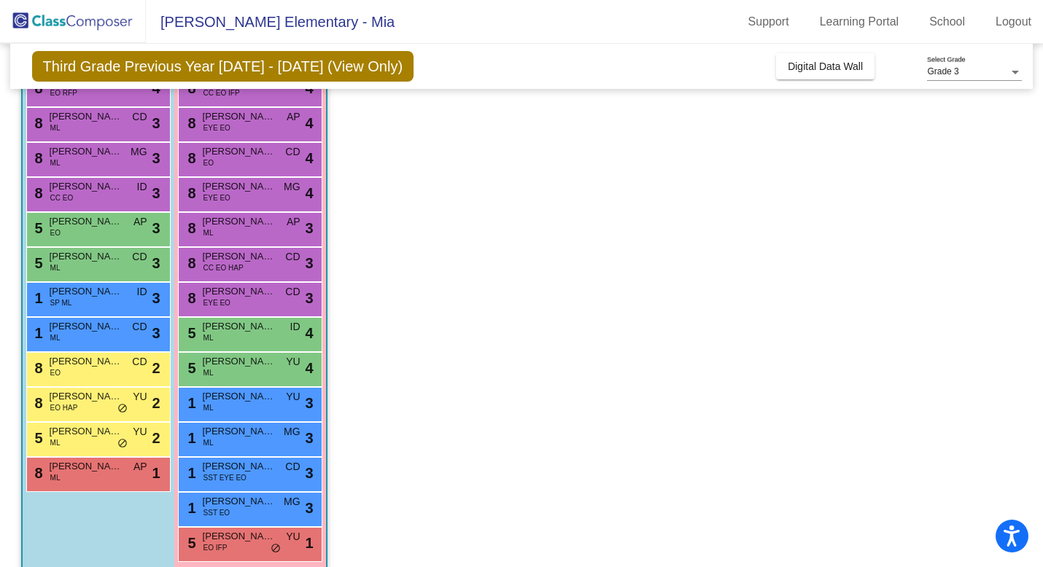
scroll to position [179, 0]
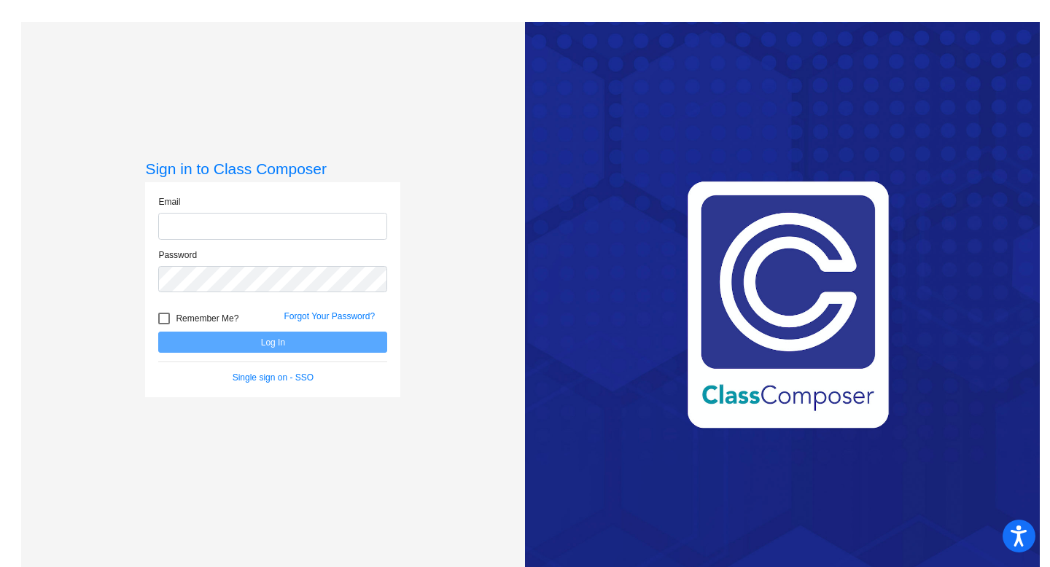
click at [233, 220] on input "email" at bounding box center [272, 226] width 229 height 27
type input "mia.satterwhite@svusd.org"
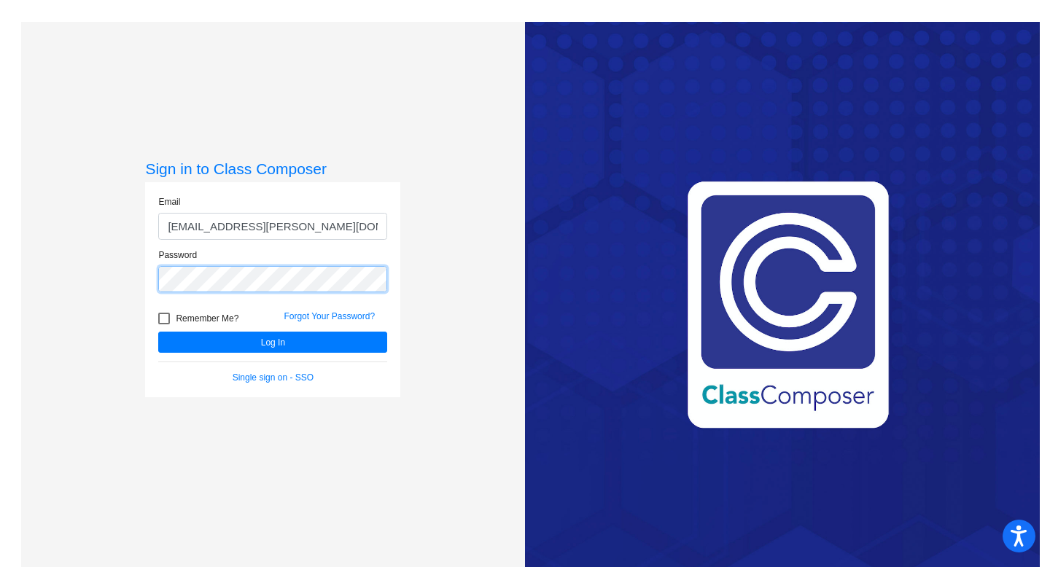
click at [158, 332] on button "Log In" at bounding box center [272, 342] width 229 height 21
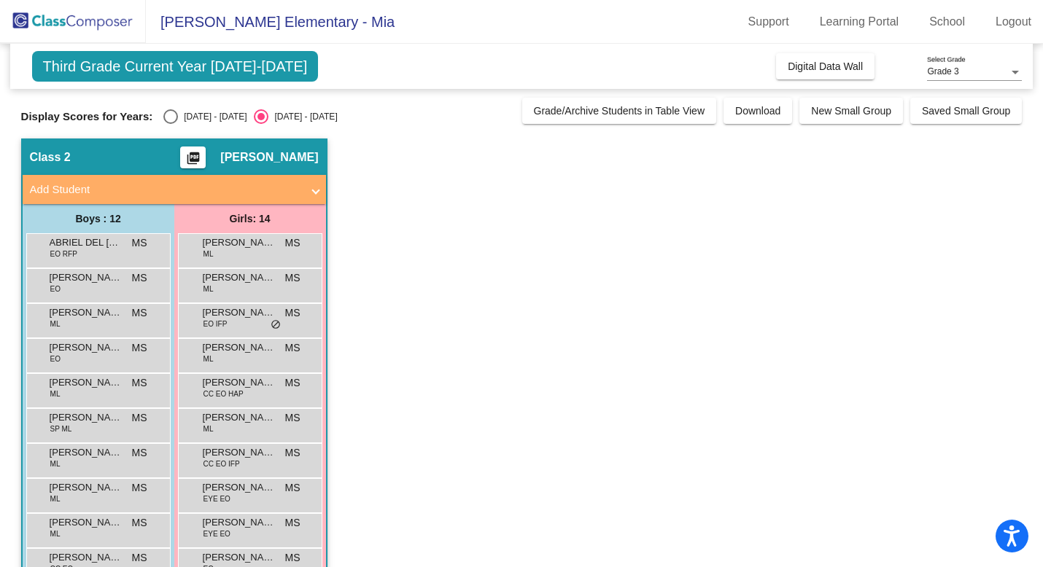
click at [171, 117] on div "Select an option" at bounding box center [170, 116] width 15 height 15
click at [171, 124] on input "[DATE] - [DATE]" at bounding box center [170, 124] width 1 height 1
radio input "true"
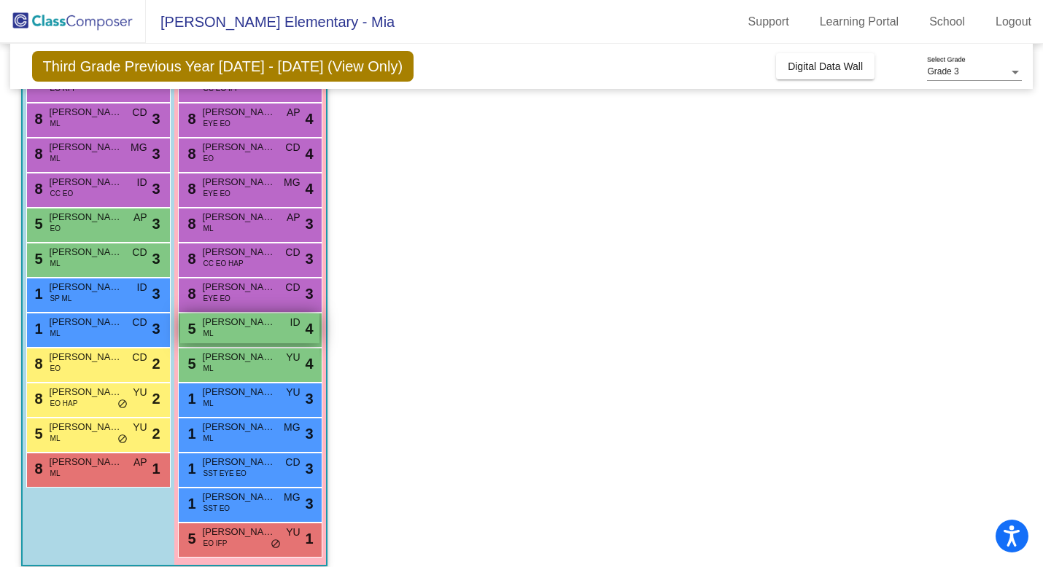
scroll to position [179, 0]
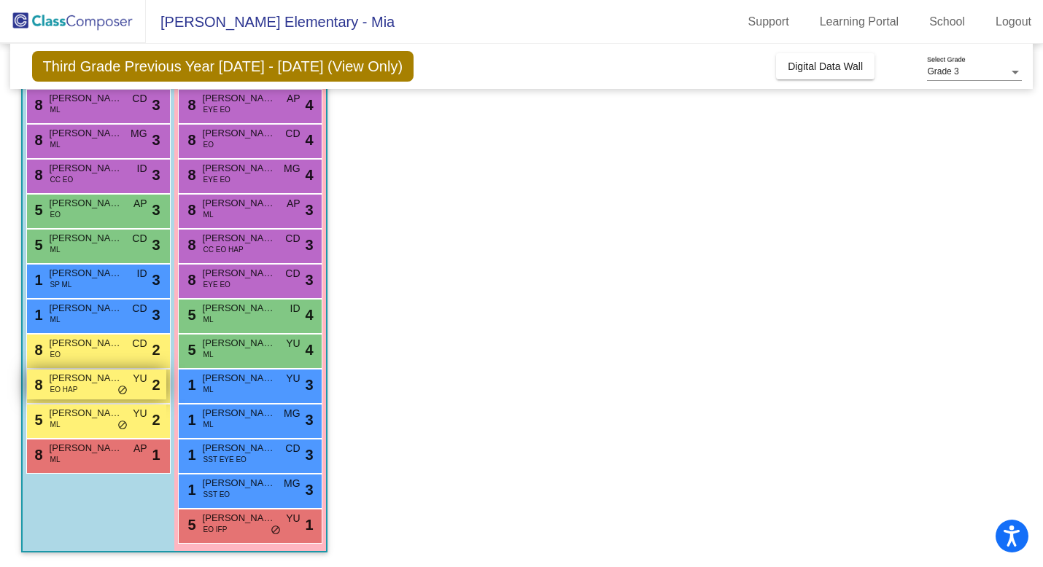
click at [78, 396] on div "8 Nolan Korean-Newton EO HAP YU lock do_not_disturb_alt 2" at bounding box center [96, 385] width 139 height 30
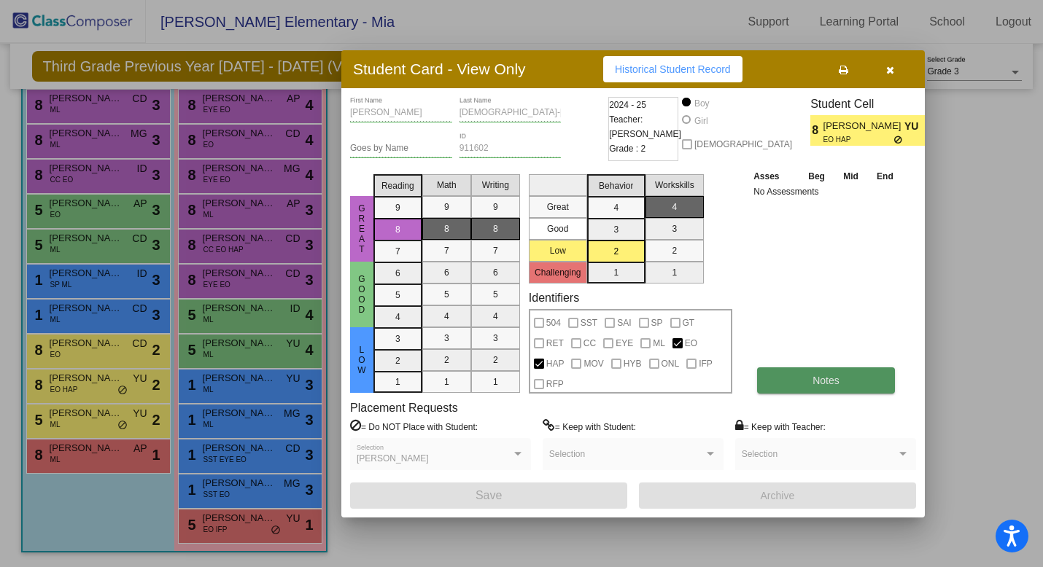
click at [798, 389] on button "Notes" at bounding box center [826, 381] width 138 height 26
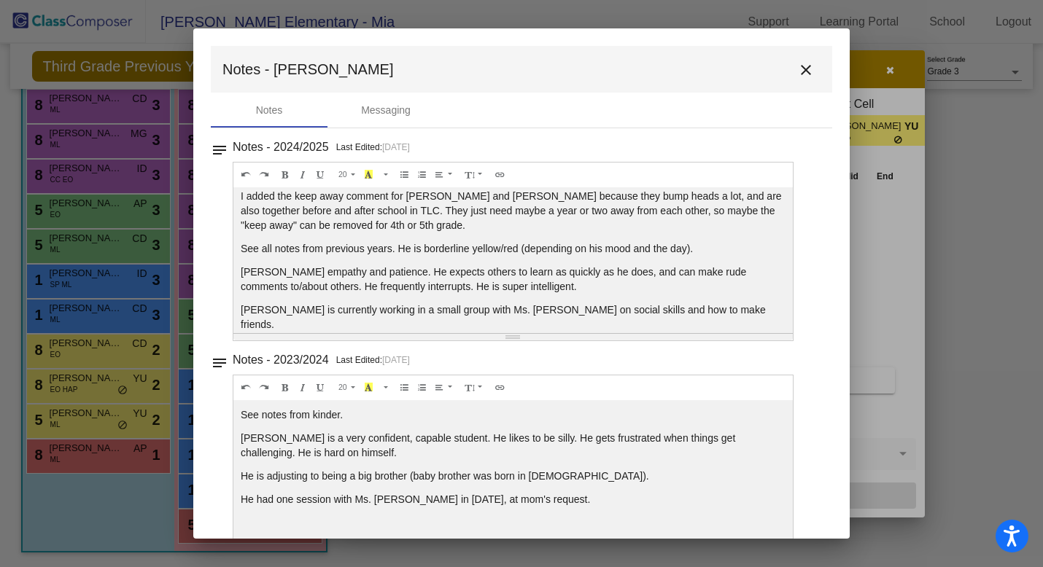
scroll to position [0, 0]
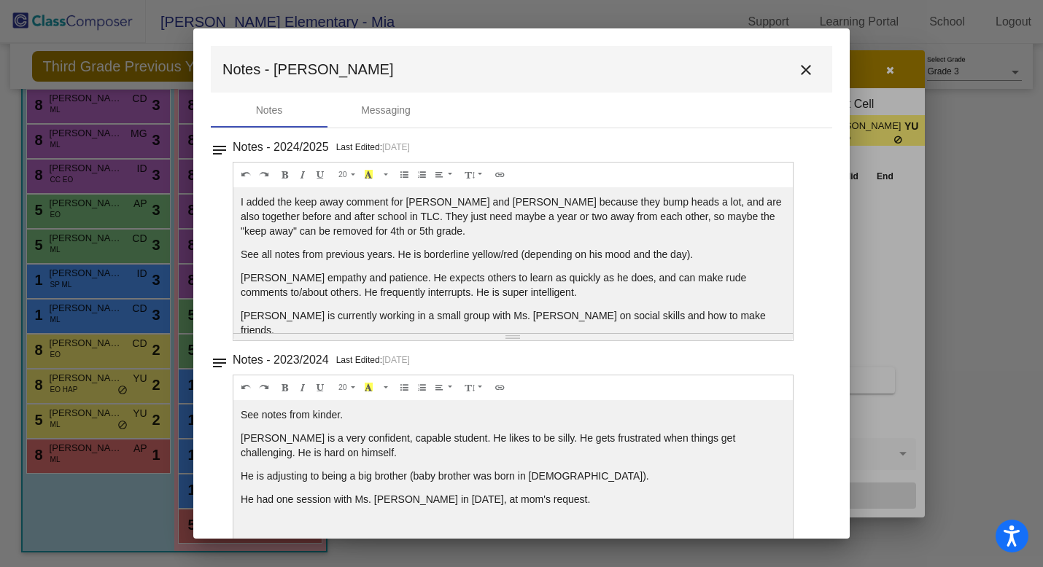
click at [802, 71] on mat-icon "close" at bounding box center [806, 70] width 18 height 18
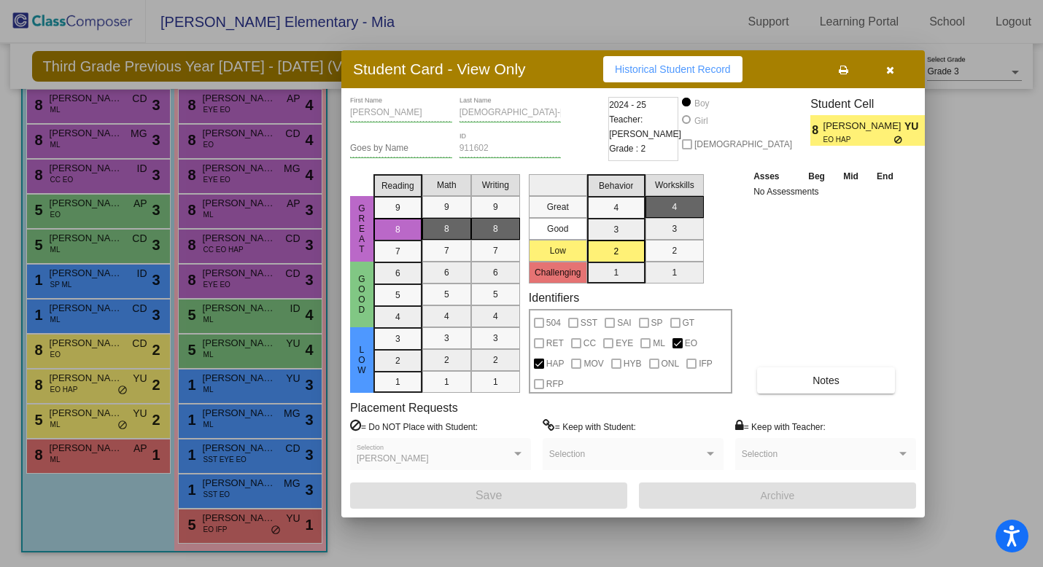
click at [892, 75] on button "button" at bounding box center [889, 69] width 47 height 26
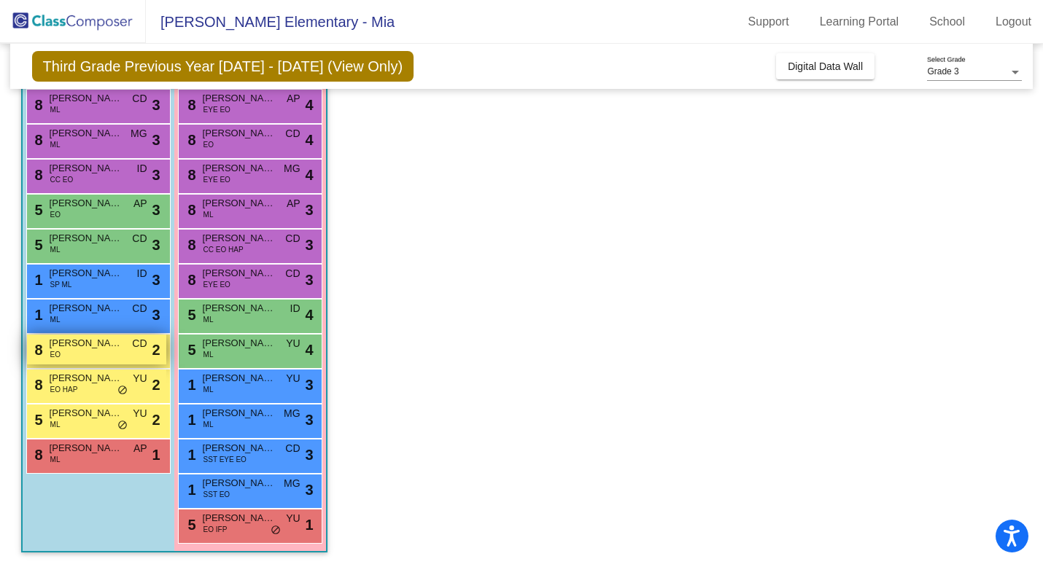
click at [82, 354] on div "8 Colton Parks EO CD lock do_not_disturb_alt 2" at bounding box center [96, 350] width 139 height 30
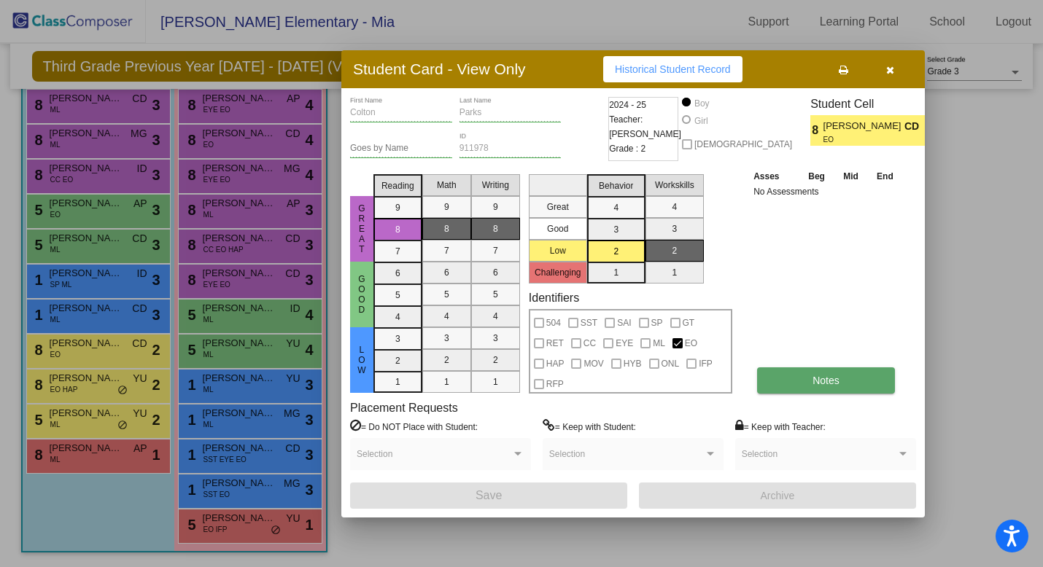
click at [812, 378] on span "Notes" at bounding box center [825, 381] width 27 height 12
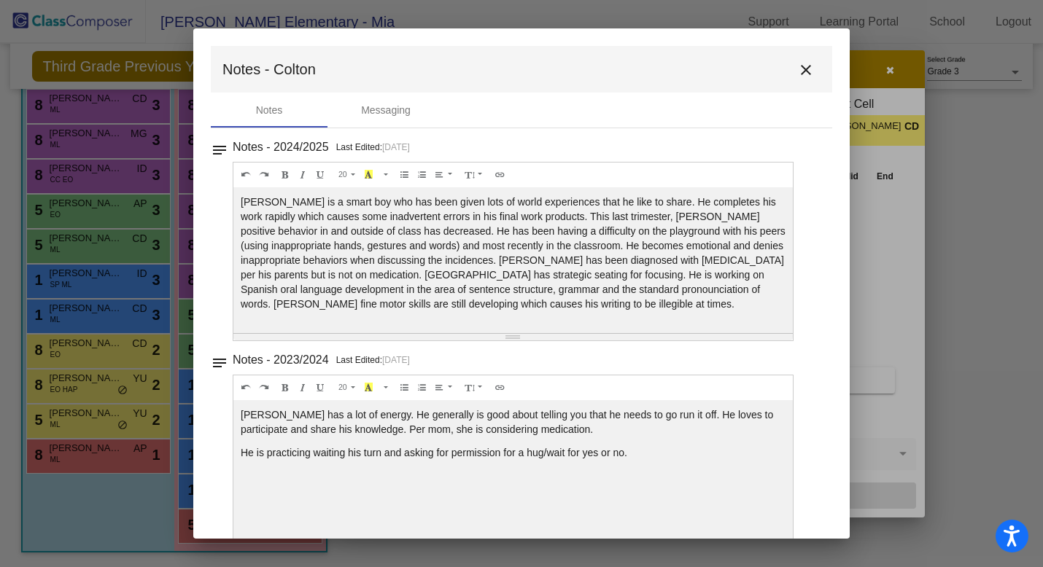
click at [797, 71] on mat-icon "close" at bounding box center [806, 70] width 18 height 18
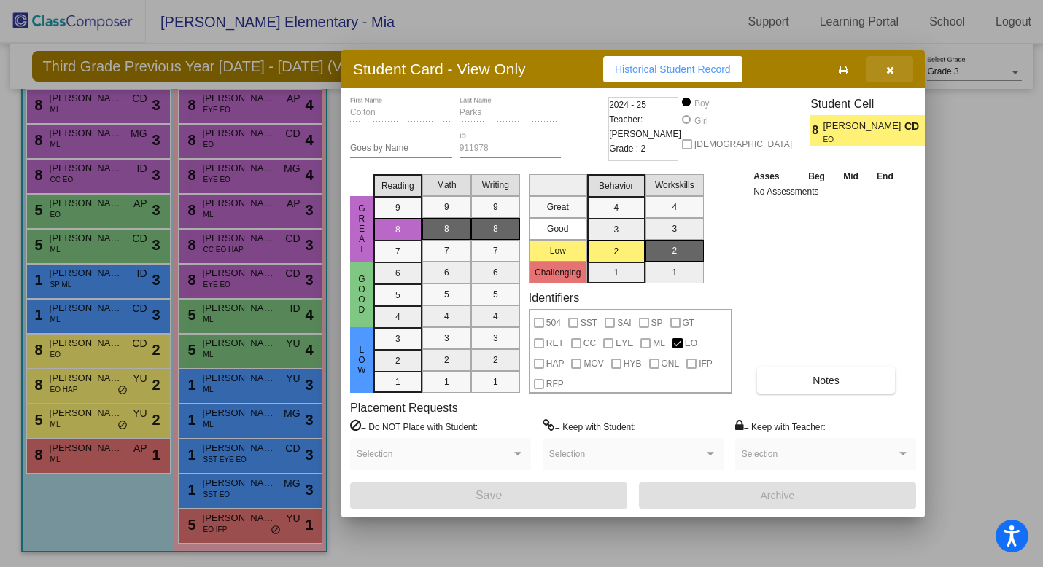
click at [893, 71] on icon "button" at bounding box center [890, 70] width 8 height 10
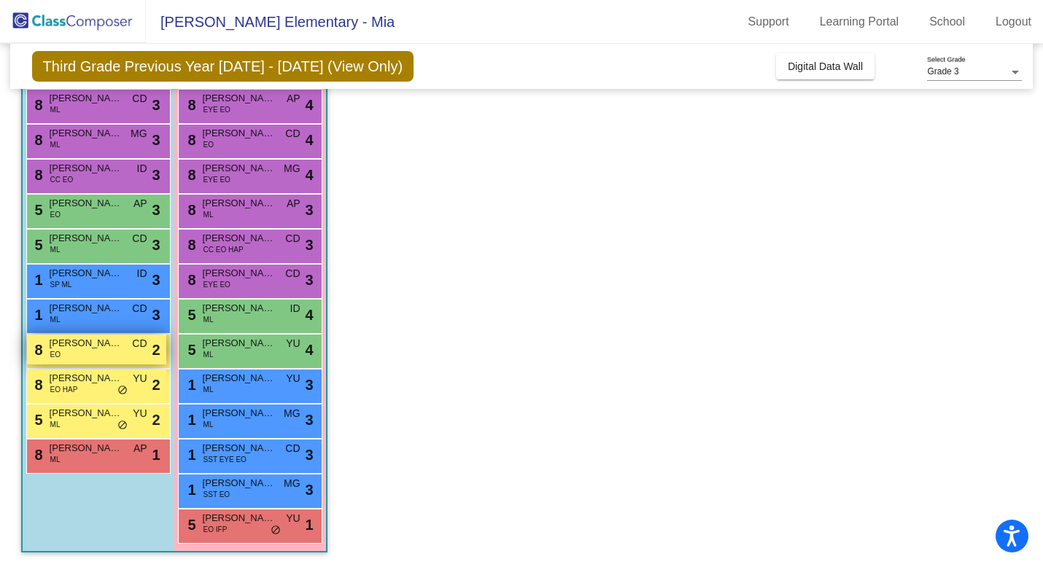
click at [63, 349] on span "[PERSON_NAME]" at bounding box center [86, 343] width 73 height 15
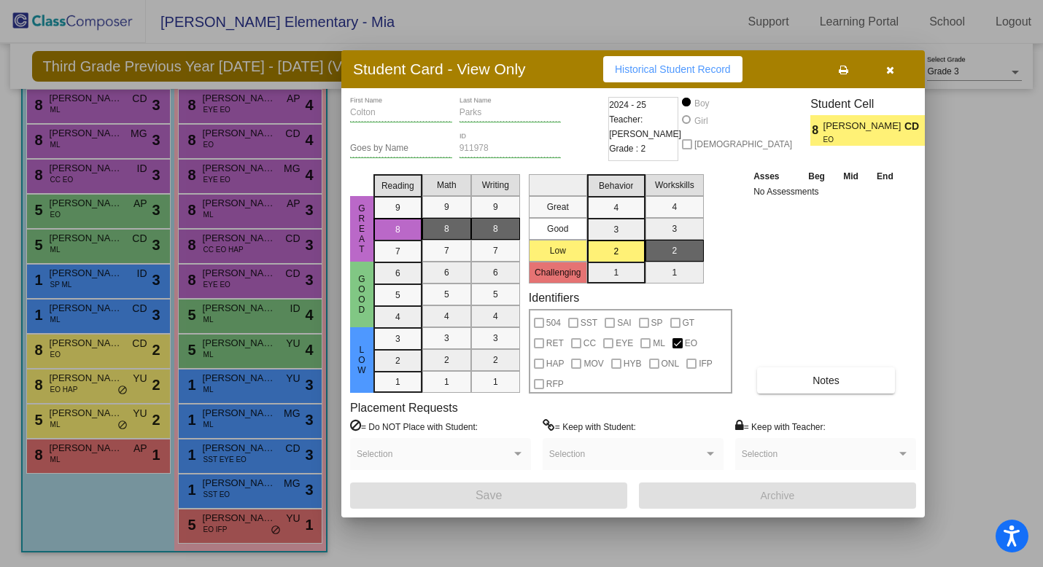
click at [889, 74] on icon "button" at bounding box center [890, 70] width 8 height 10
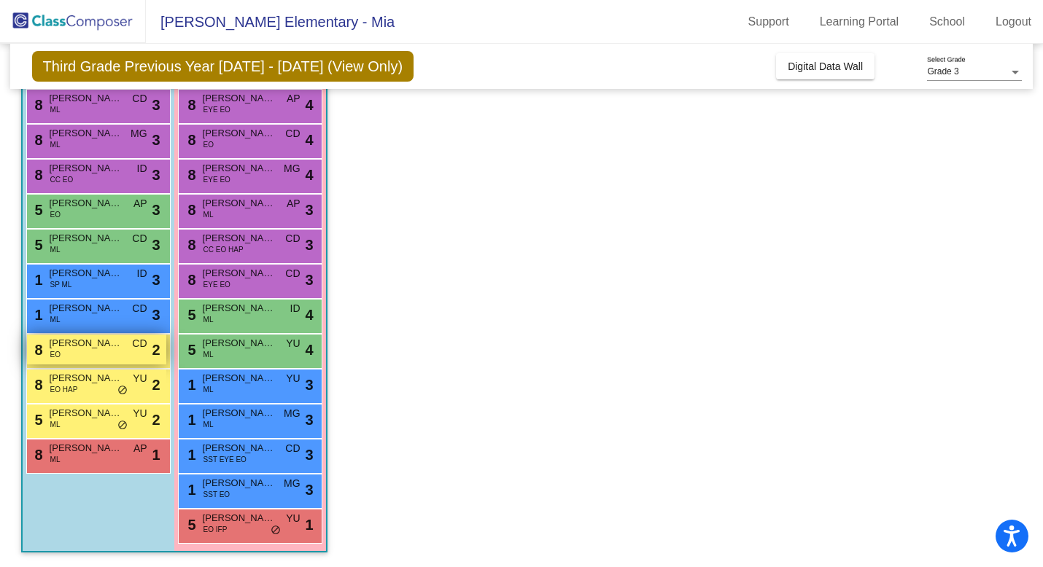
click at [60, 357] on div "8 Colton Parks EO CD lock do_not_disturb_alt 2" at bounding box center [96, 350] width 139 height 30
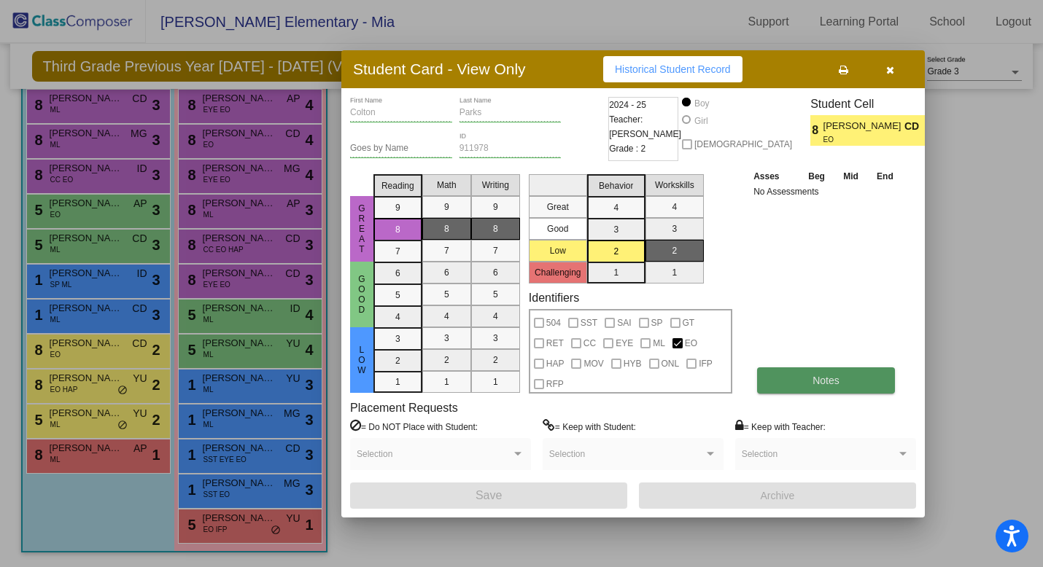
click at [854, 370] on button "Notes" at bounding box center [826, 381] width 138 height 26
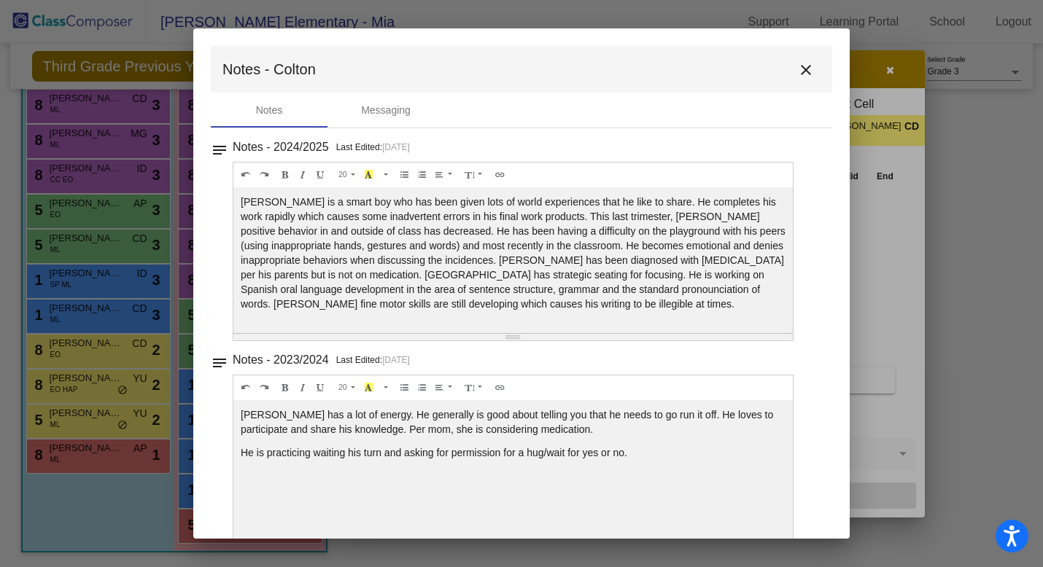
click at [797, 71] on mat-icon "close" at bounding box center [806, 70] width 18 height 18
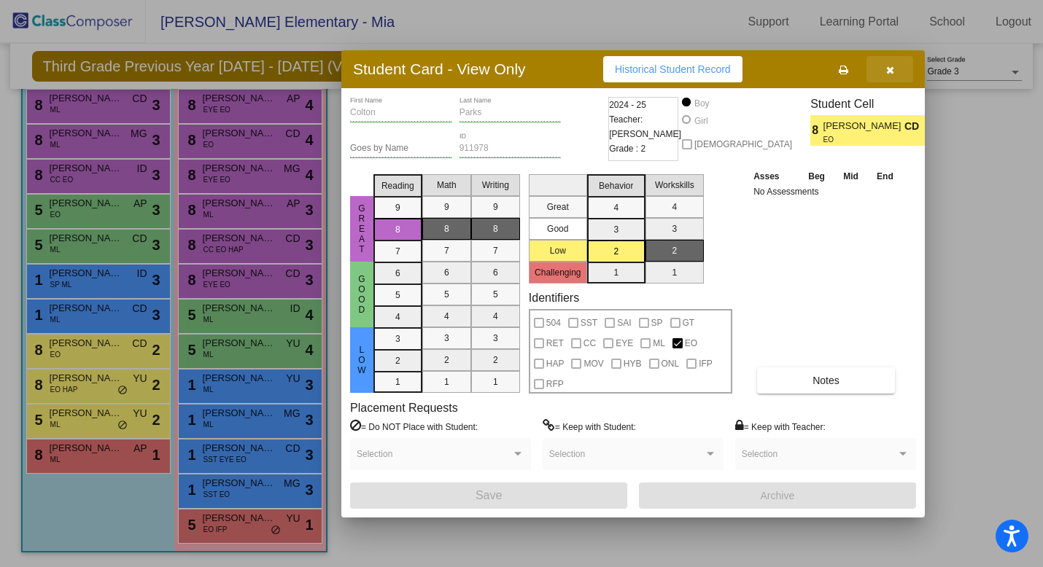
click at [891, 63] on span "button" at bounding box center [890, 69] width 8 height 12
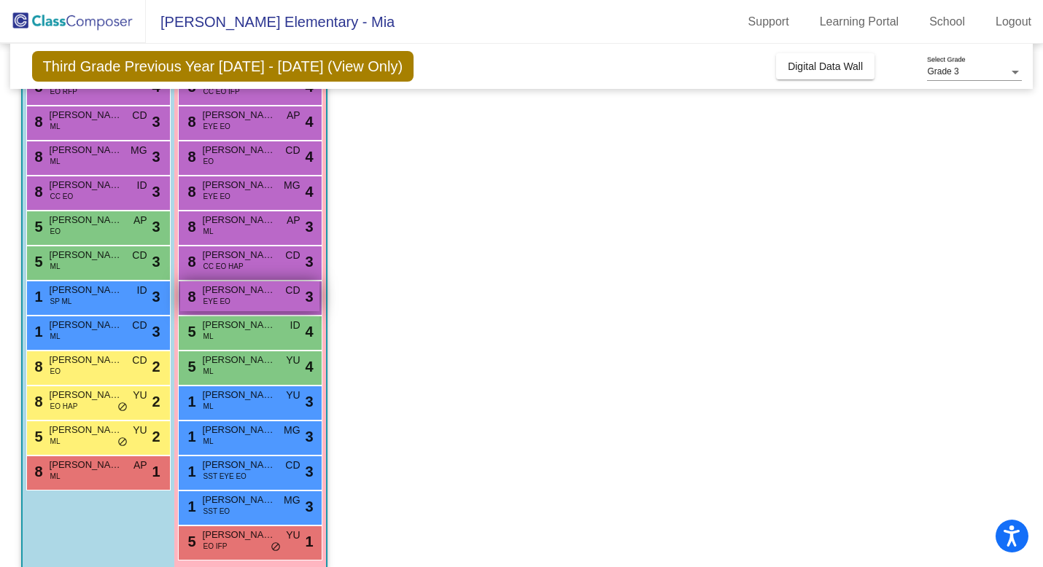
scroll to position [179, 0]
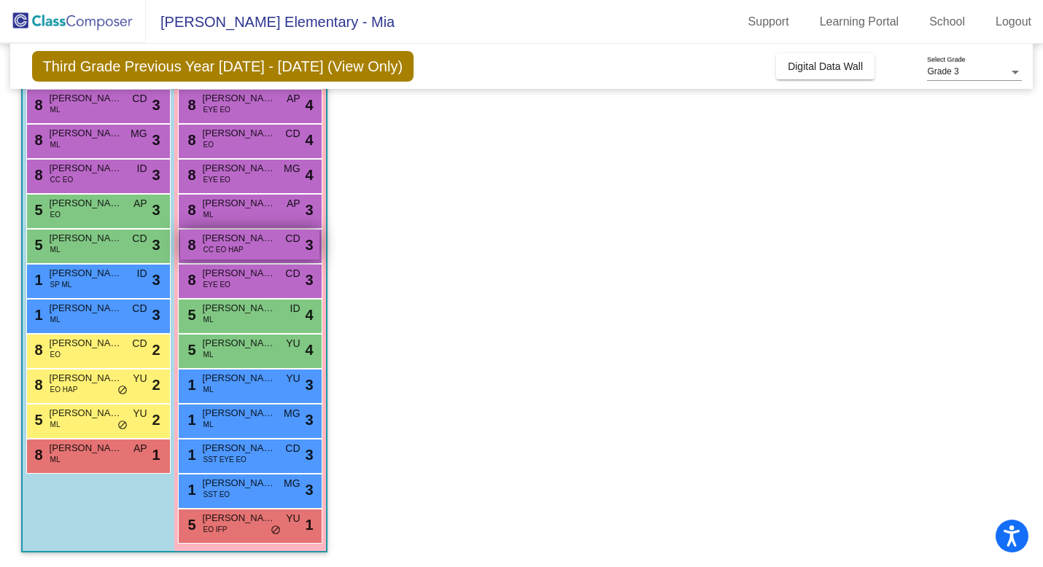
click at [238, 241] on span "[PERSON_NAME]" at bounding box center [239, 238] width 73 height 15
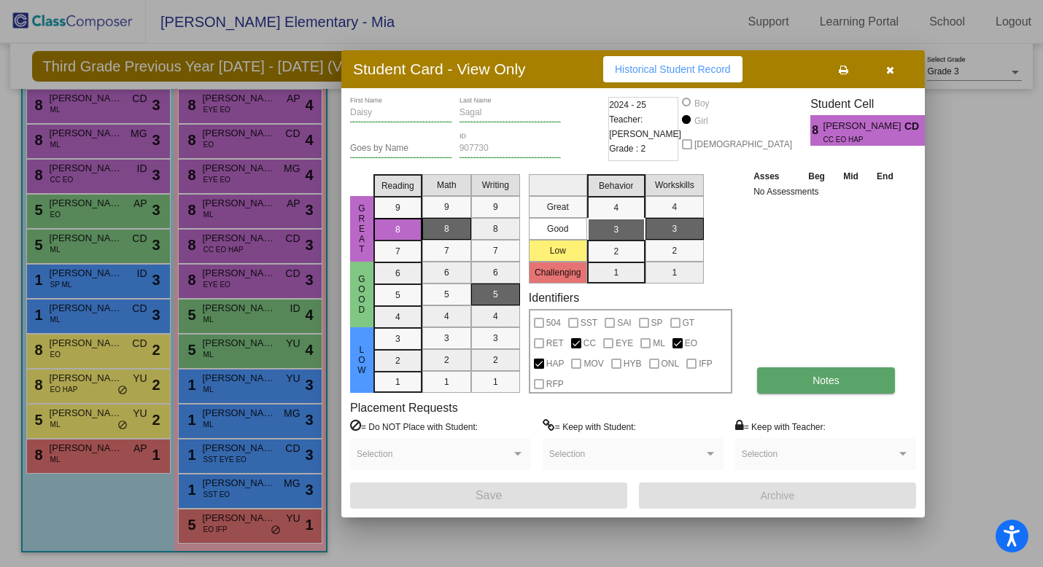
click at [814, 379] on span "Notes" at bounding box center [825, 381] width 27 height 12
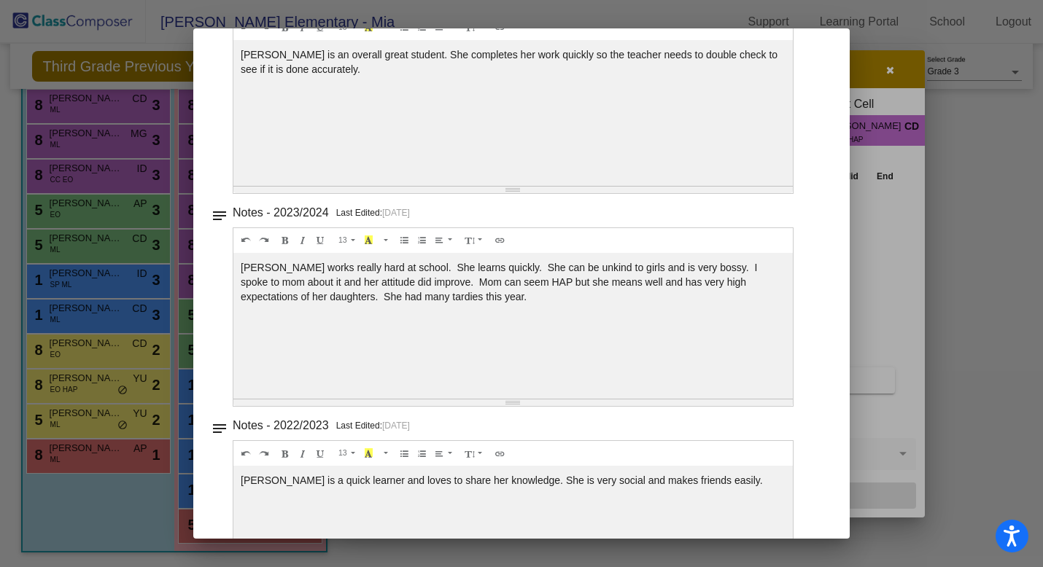
scroll to position [0, 0]
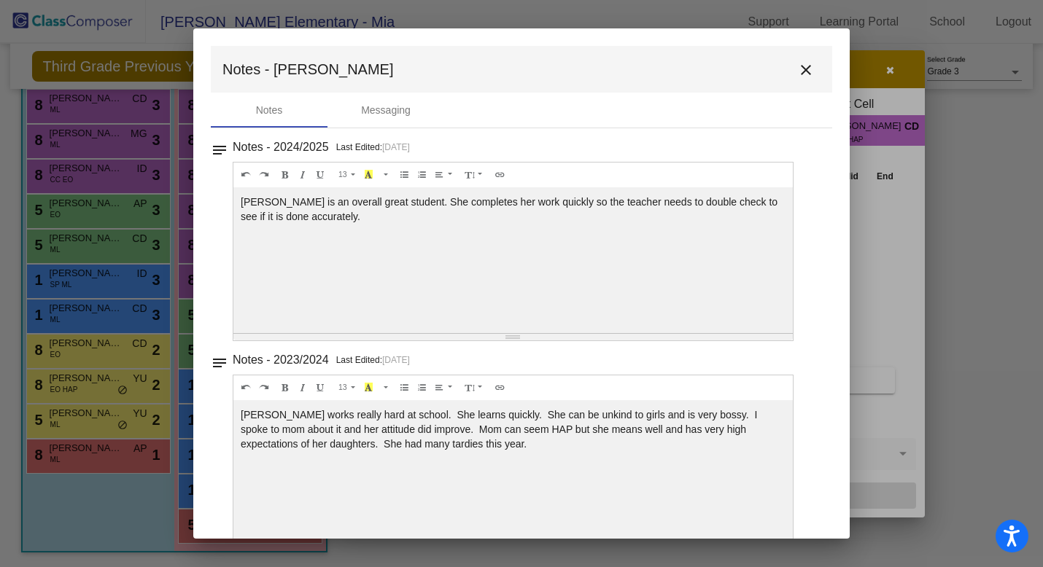
click at [797, 67] on mat-icon "close" at bounding box center [806, 70] width 18 height 18
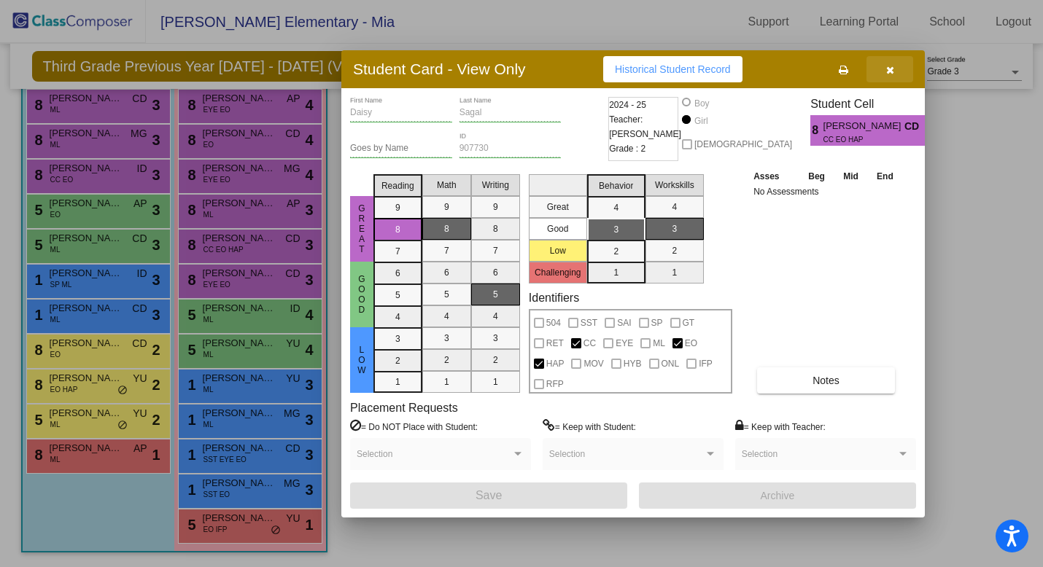
click at [891, 71] on icon "button" at bounding box center [890, 70] width 8 height 10
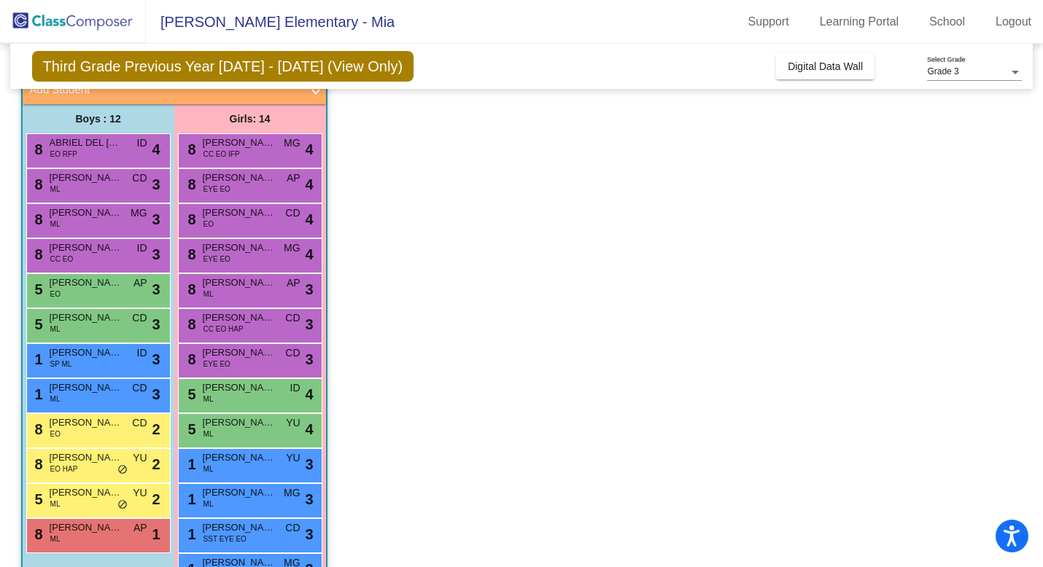
scroll to position [99, 0]
click at [63, 470] on span "EO HAP" at bounding box center [64, 470] width 28 height 11
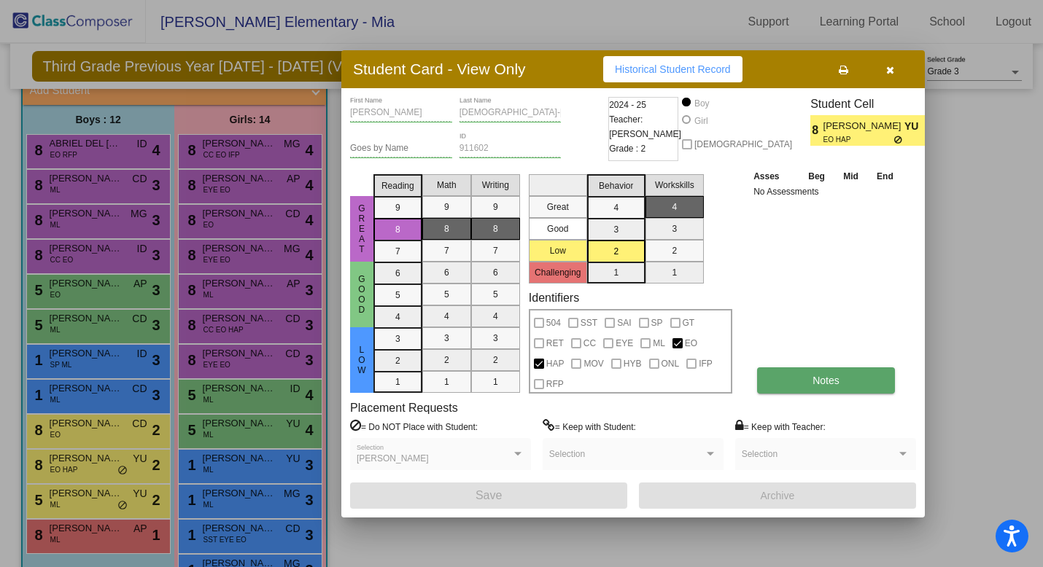
click at [829, 381] on span "Notes" at bounding box center [825, 381] width 27 height 12
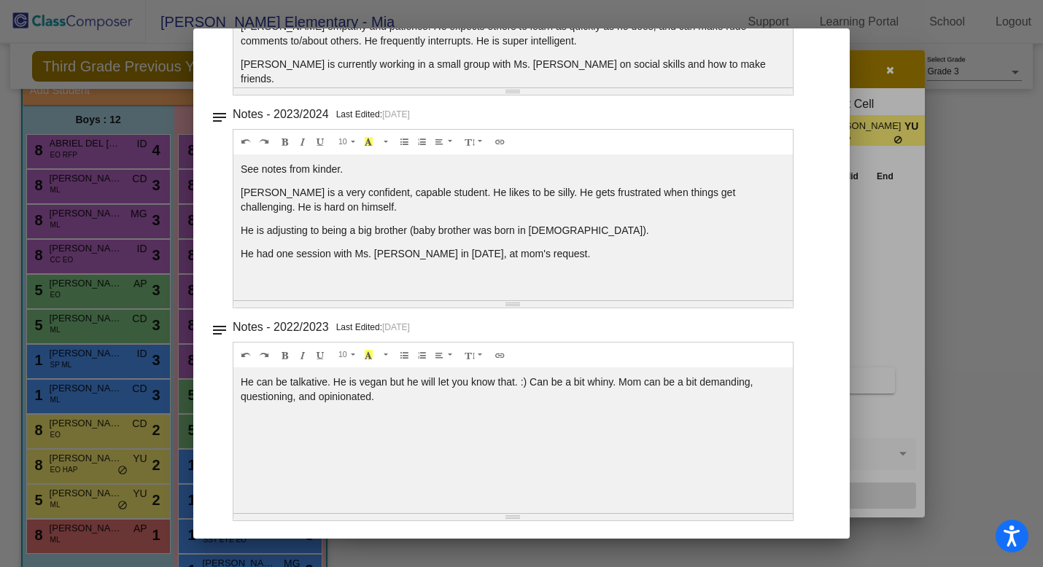
scroll to position [0, 0]
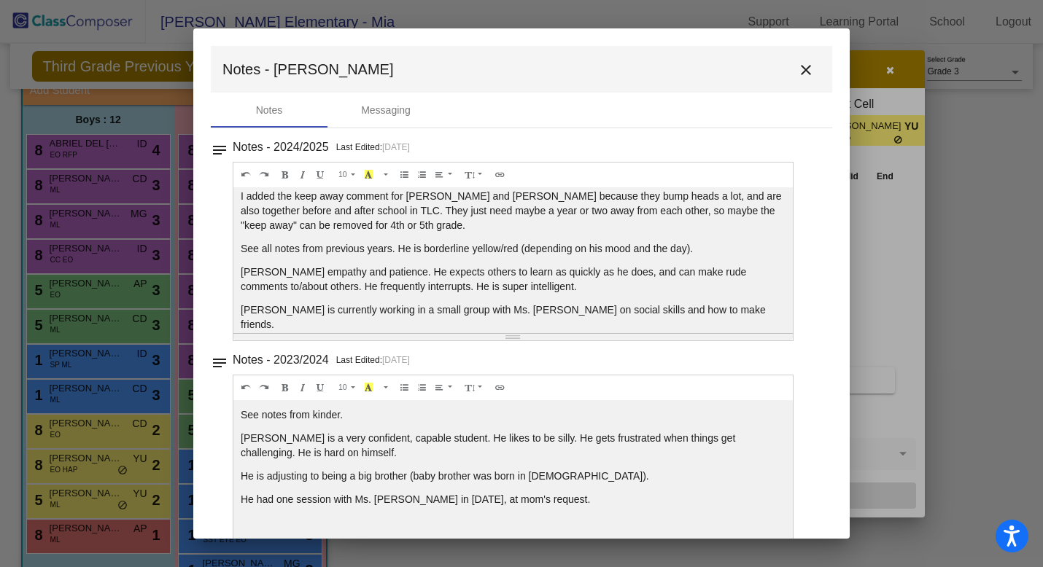
click at [797, 74] on mat-icon "close" at bounding box center [806, 70] width 18 height 18
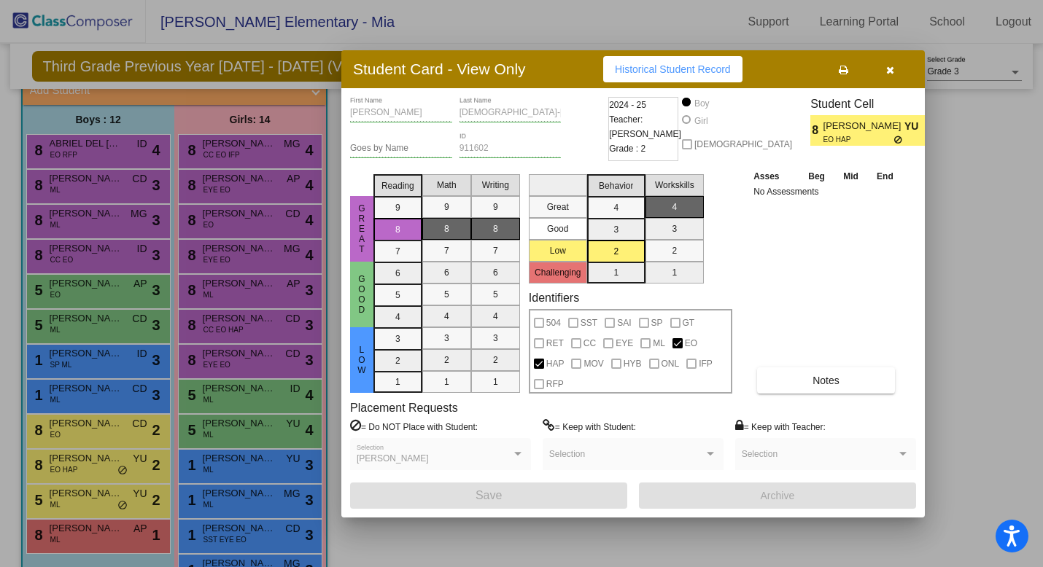
click at [894, 64] on button "button" at bounding box center [889, 69] width 47 height 26
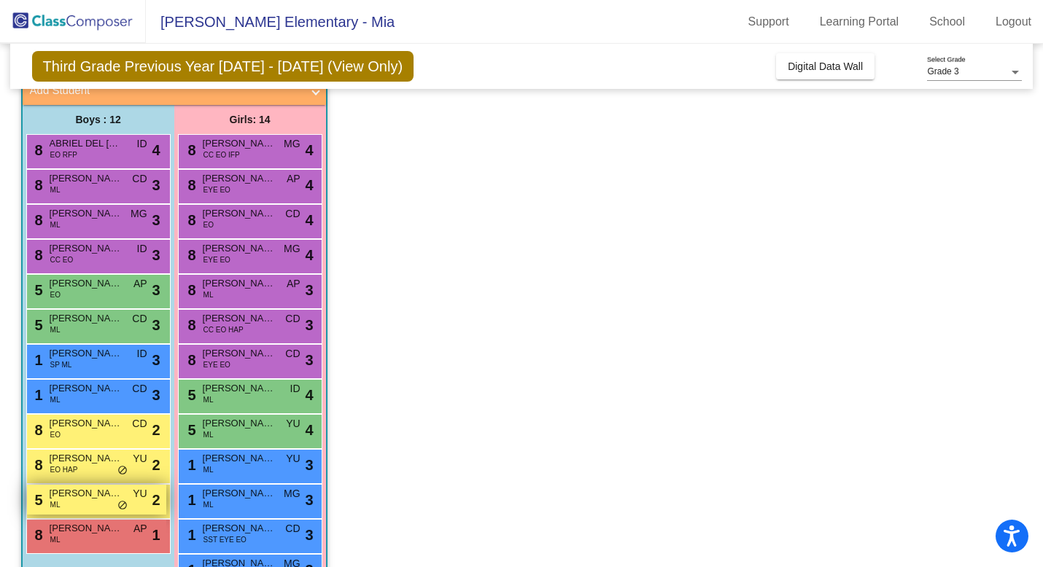
click at [85, 504] on div "5 Marvin Diaz Bautista ML YU lock do_not_disturb_alt 2" at bounding box center [96, 500] width 139 height 30
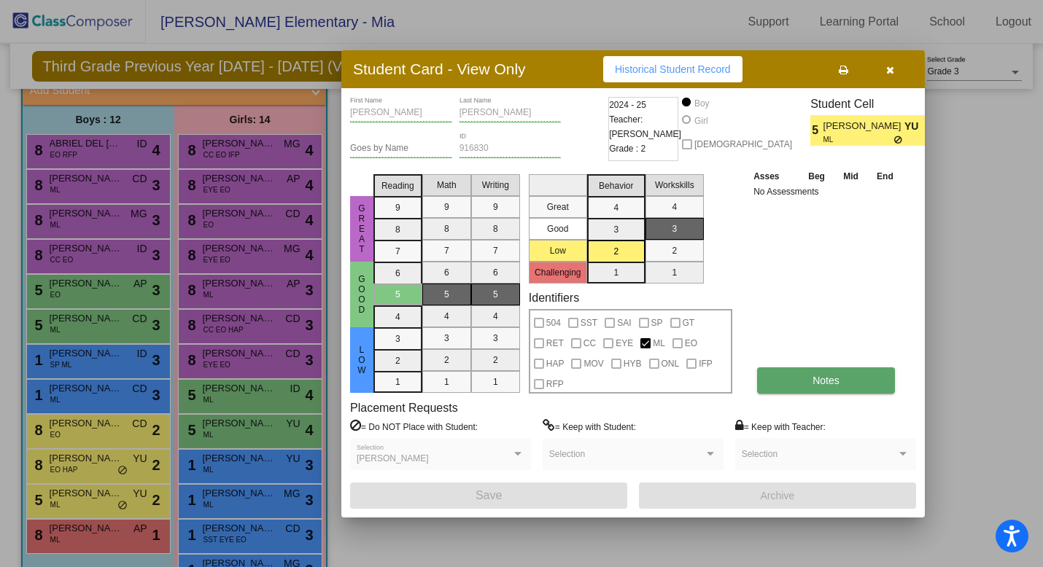
click at [875, 376] on button "Notes" at bounding box center [826, 381] width 138 height 26
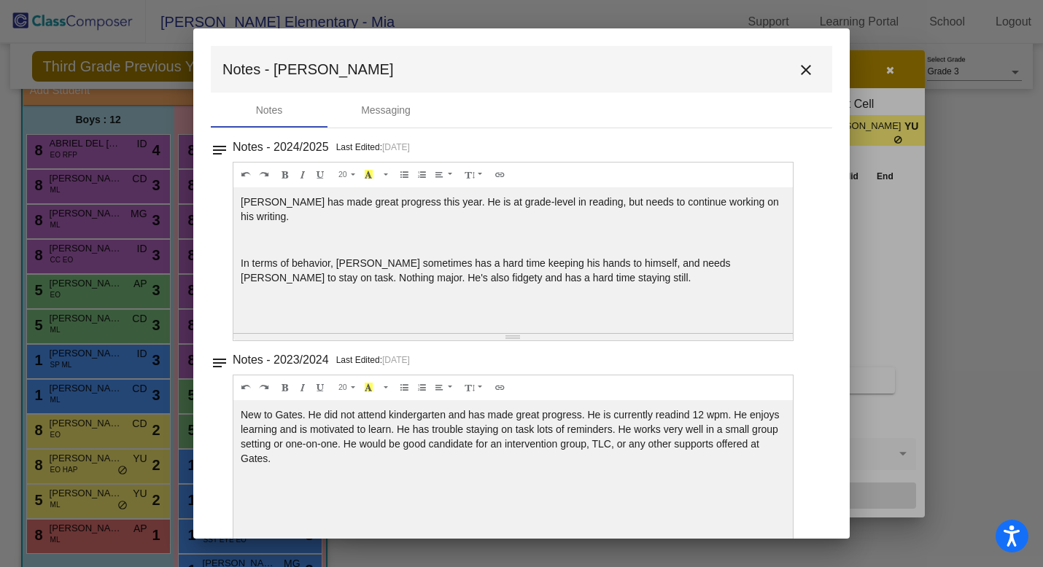
scroll to position [34, 0]
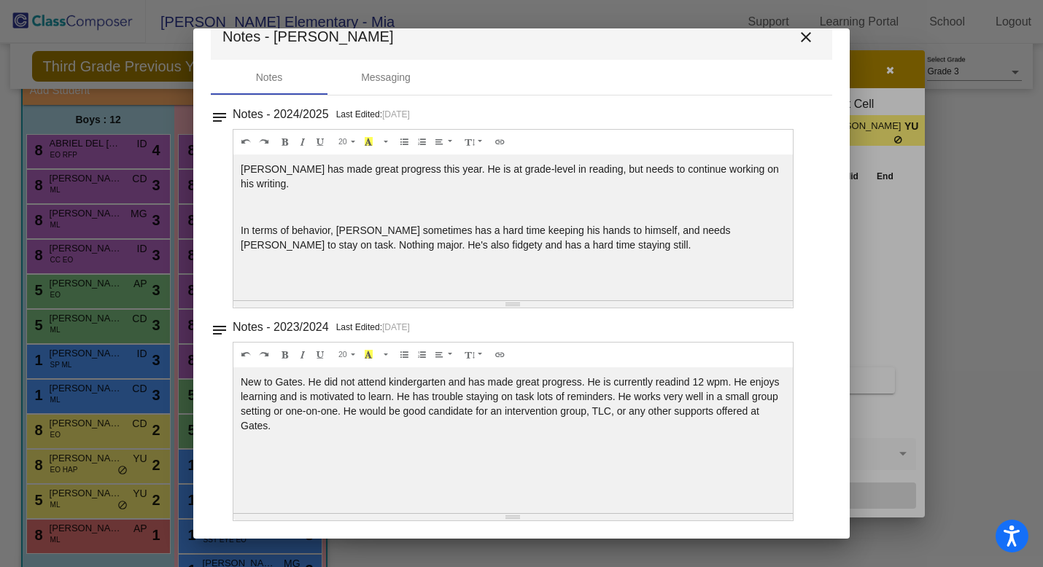
click at [802, 31] on mat-icon "close" at bounding box center [806, 37] width 18 height 18
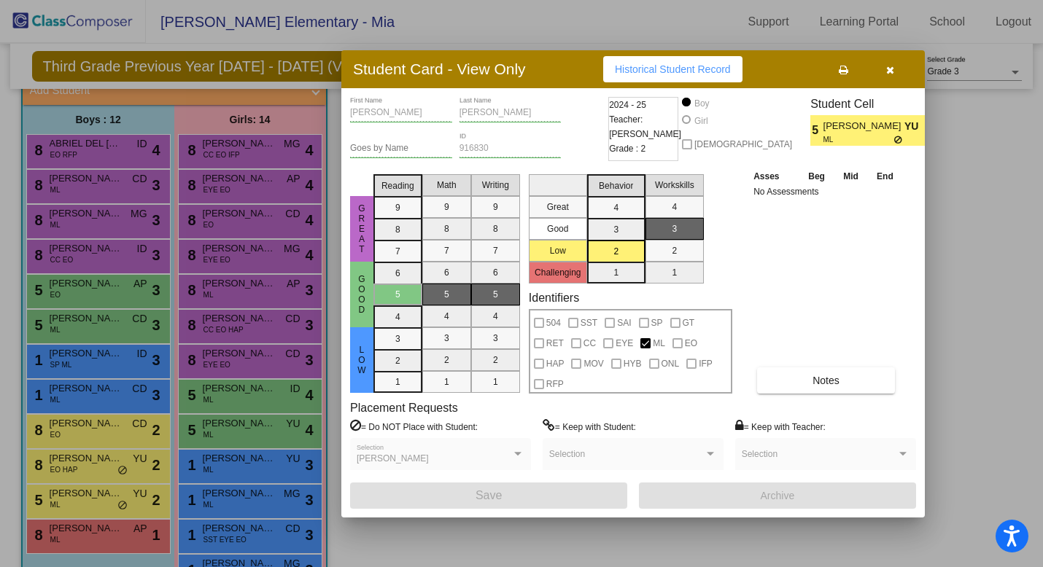
click at [893, 68] on icon "button" at bounding box center [890, 70] width 8 height 10
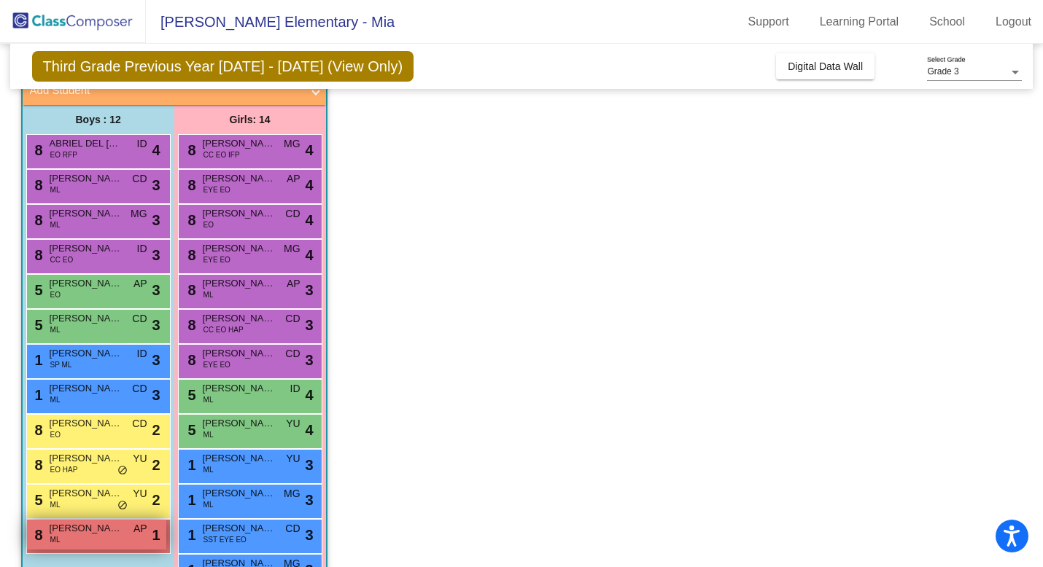
click at [83, 535] on span "[PERSON_NAME]" at bounding box center [86, 528] width 73 height 15
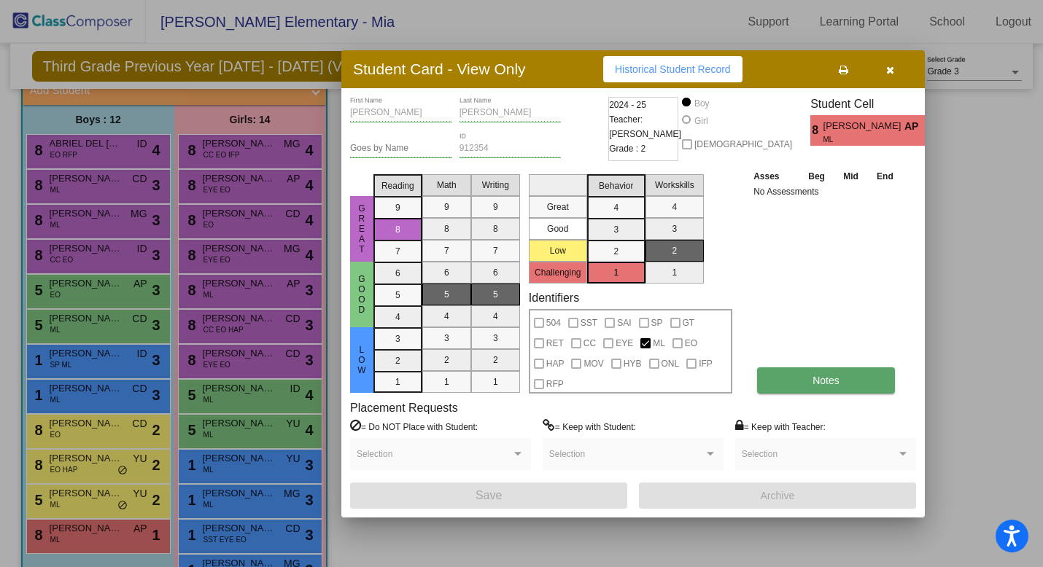
click at [859, 382] on button "Notes" at bounding box center [826, 381] width 138 height 26
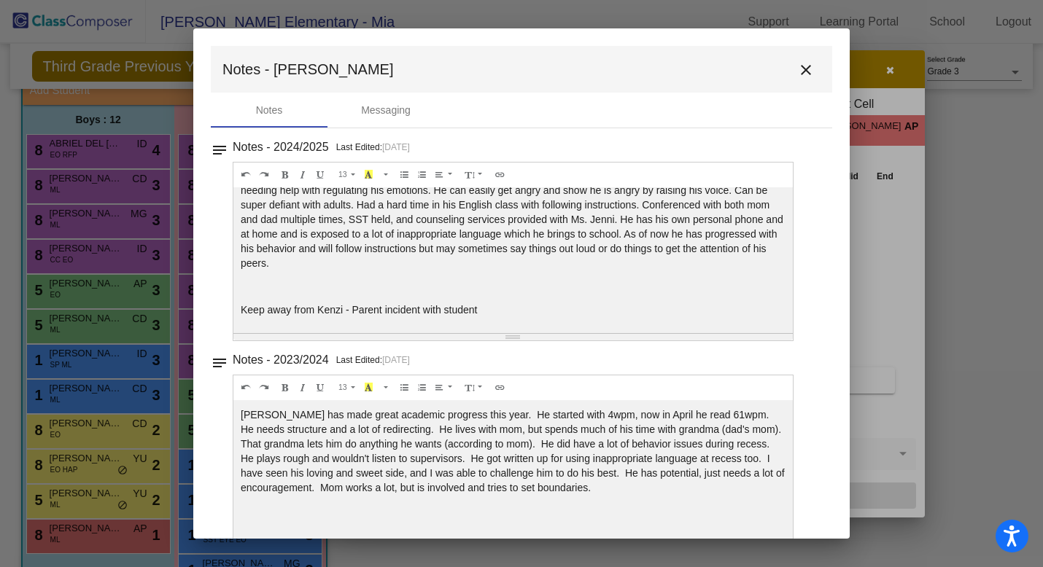
scroll to position [0, 0]
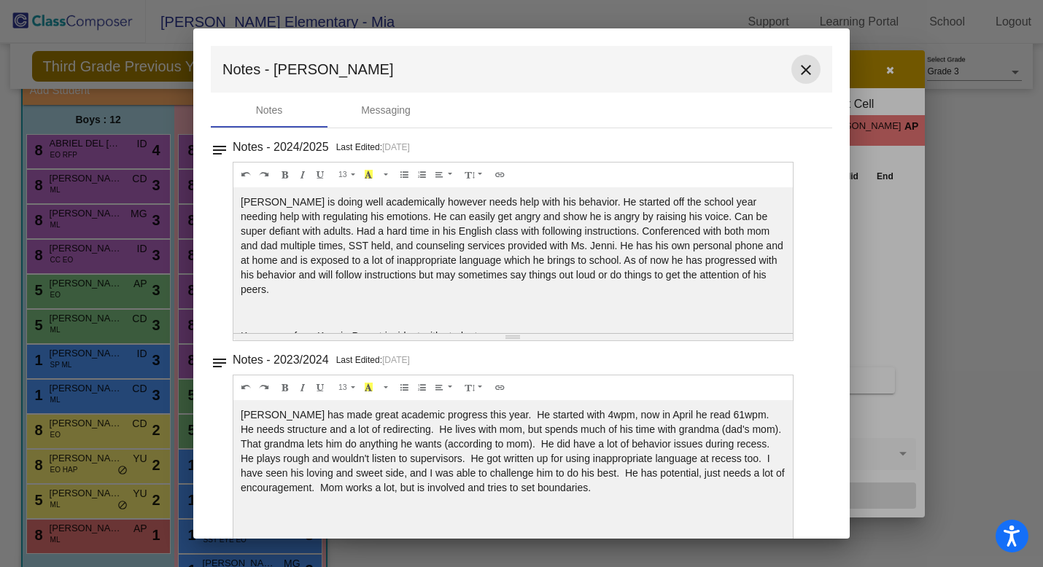
click at [802, 71] on mat-icon "close" at bounding box center [806, 70] width 18 height 18
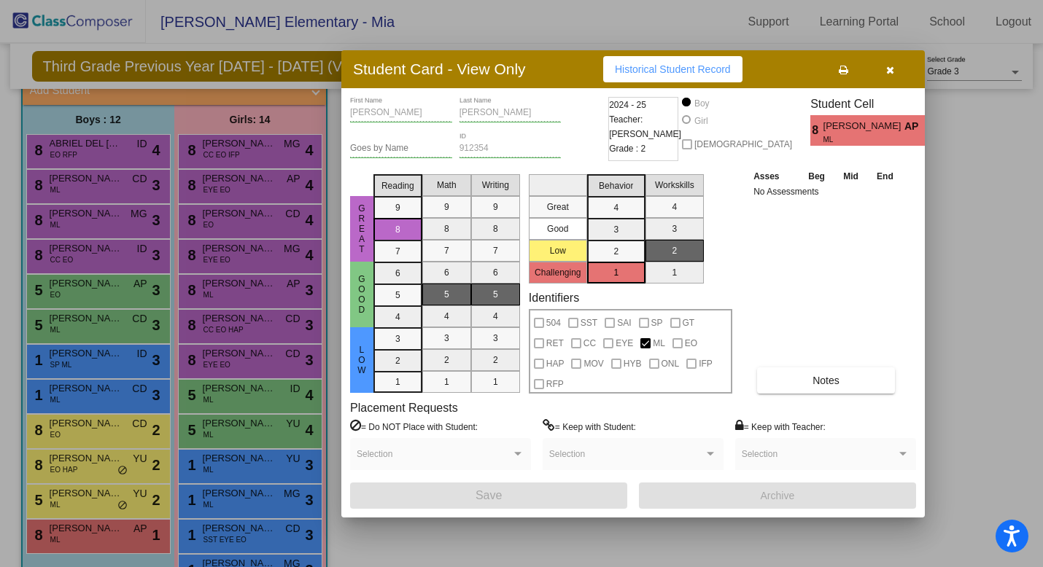
click at [890, 61] on button "button" at bounding box center [889, 69] width 47 height 26
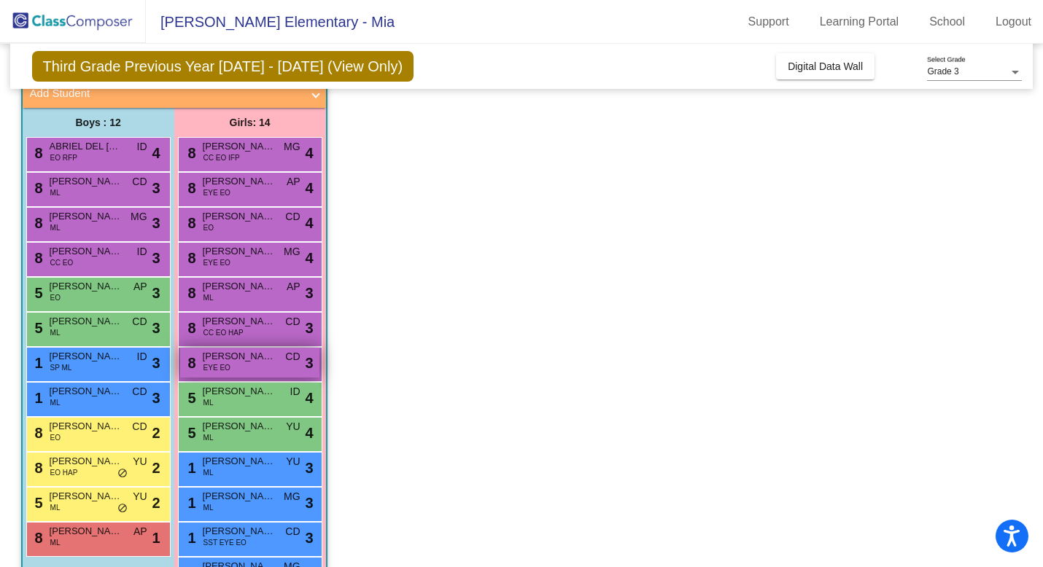
scroll to position [88, 0]
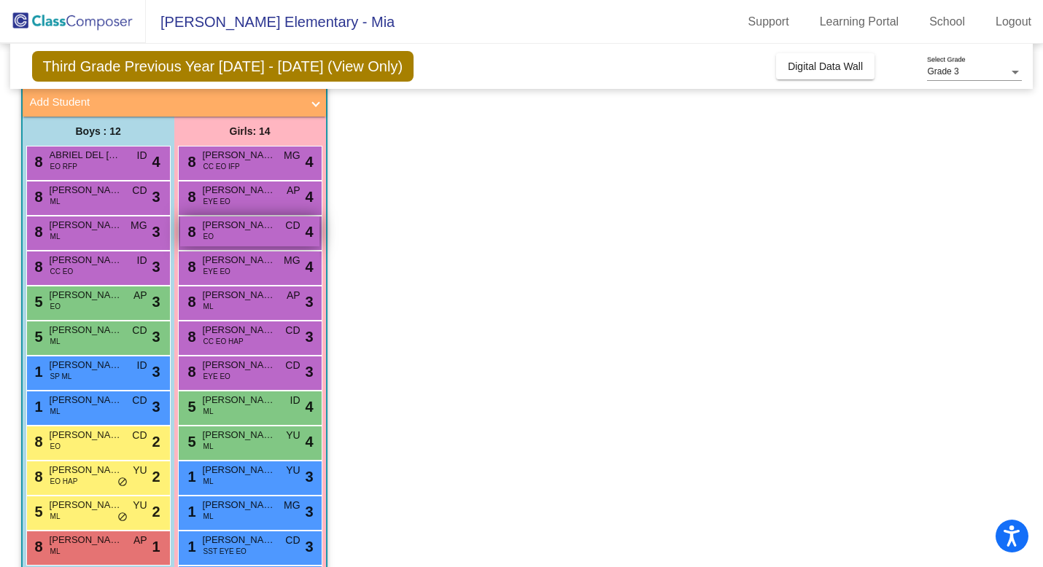
click at [236, 240] on div "8 Madeline Tse EO CD lock do_not_disturb_alt 4" at bounding box center [249, 232] width 139 height 30
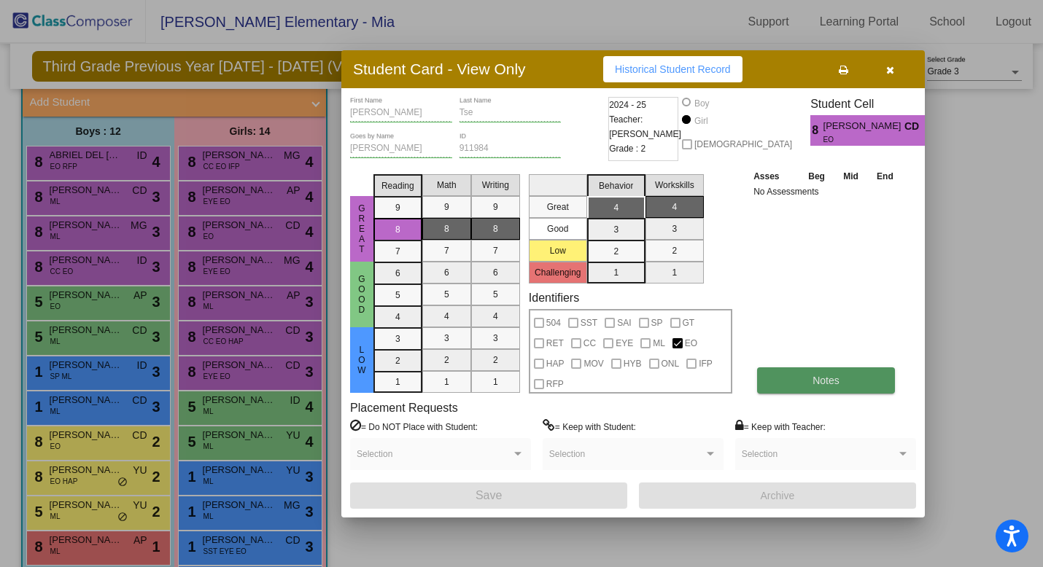
click at [817, 375] on span "Notes" at bounding box center [825, 381] width 27 height 12
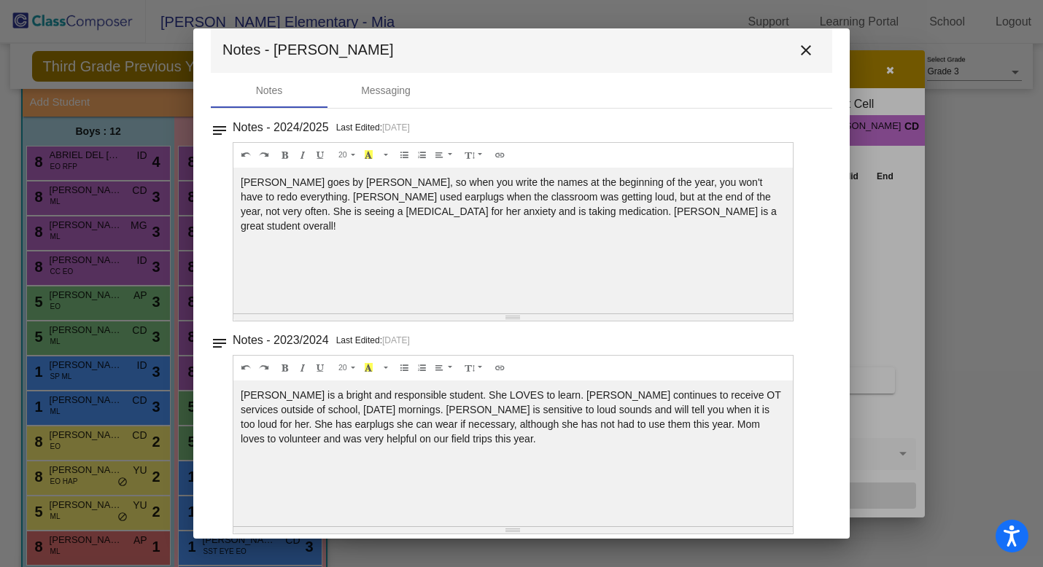
scroll to position [0, 0]
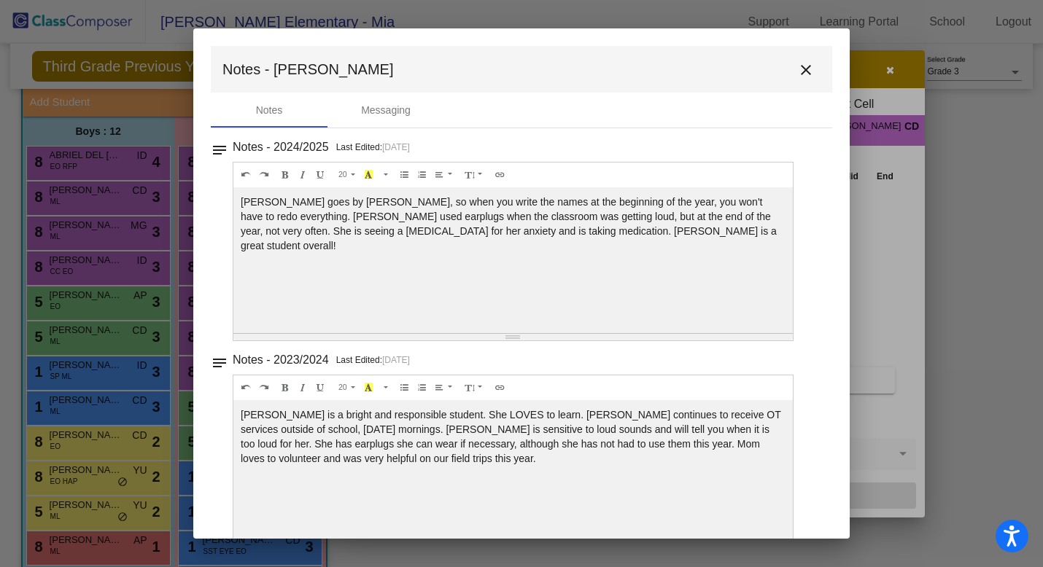
click at [804, 63] on mat-icon "close" at bounding box center [806, 70] width 18 height 18
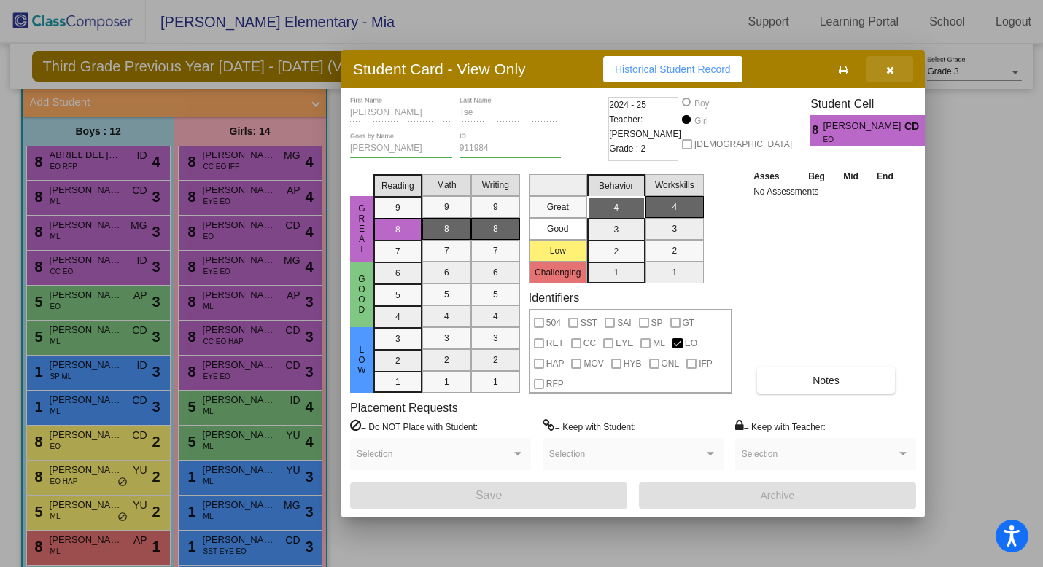
click at [893, 74] on icon "button" at bounding box center [890, 70] width 8 height 10
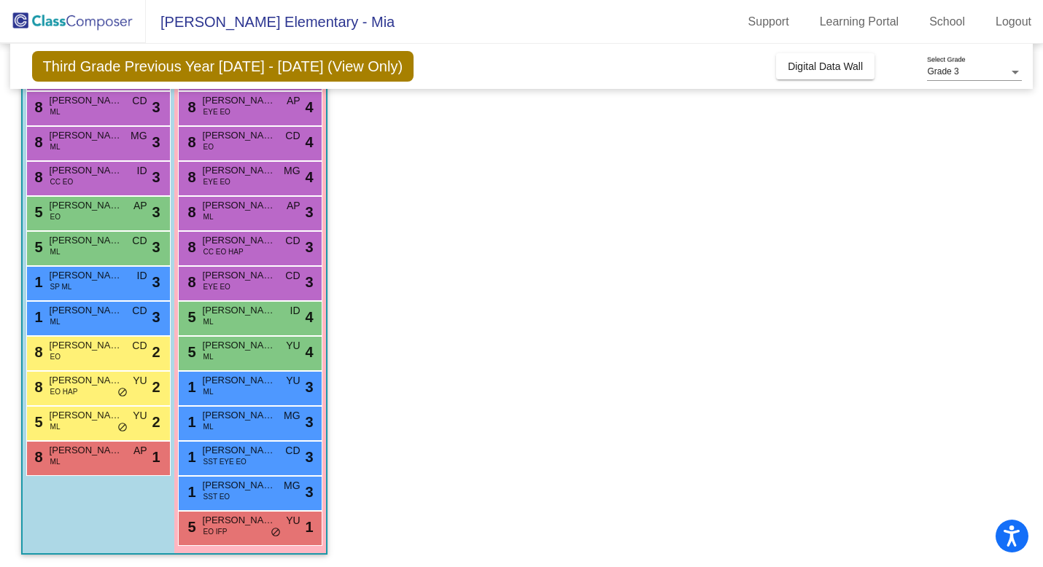
scroll to position [179, 0]
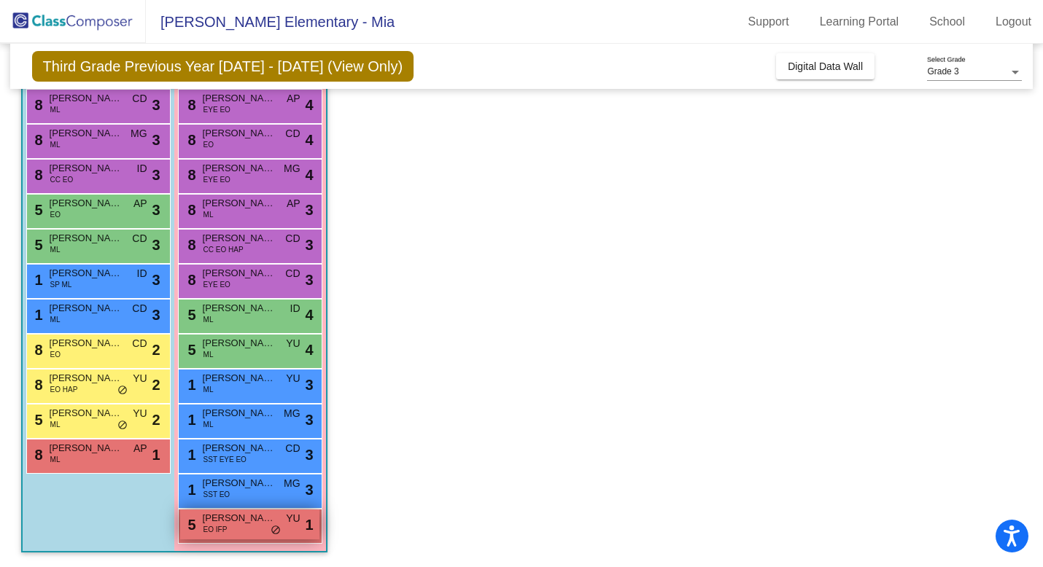
click at [219, 529] on span "EO IFP" at bounding box center [215, 529] width 24 height 11
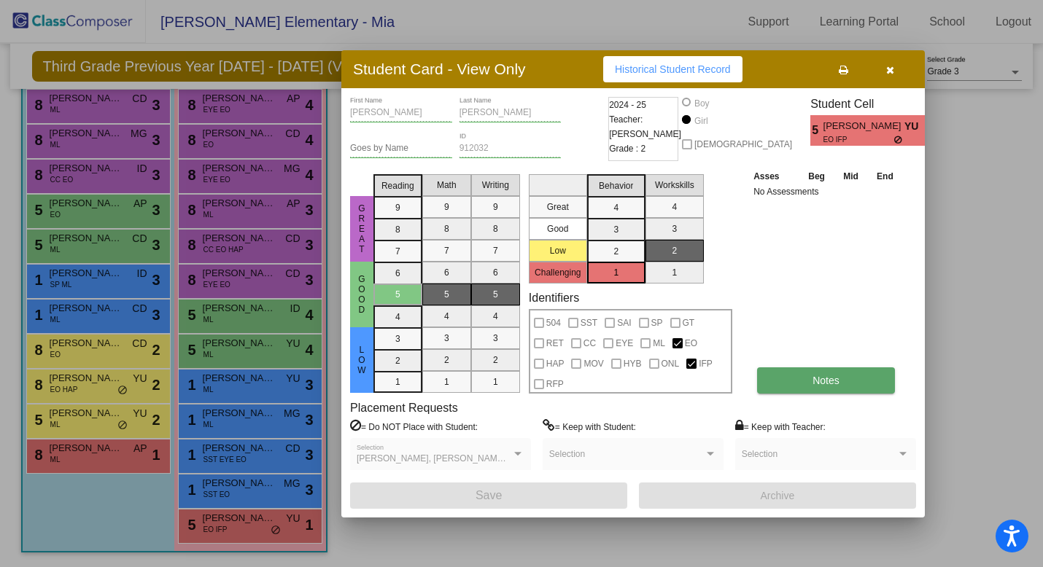
click at [839, 375] on span "Notes" at bounding box center [825, 381] width 27 height 12
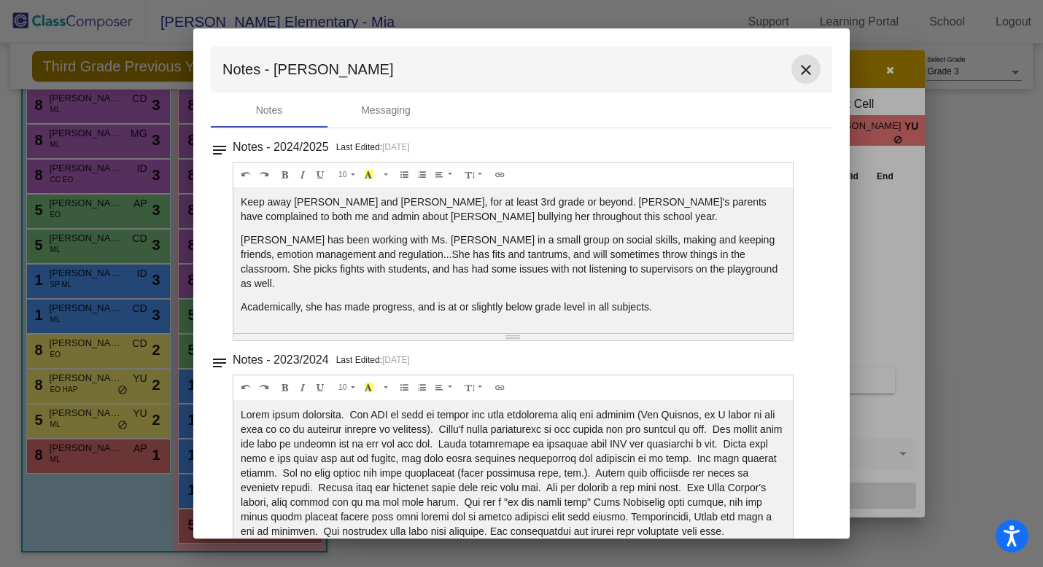
click at [799, 63] on mat-icon "close" at bounding box center [806, 70] width 18 height 18
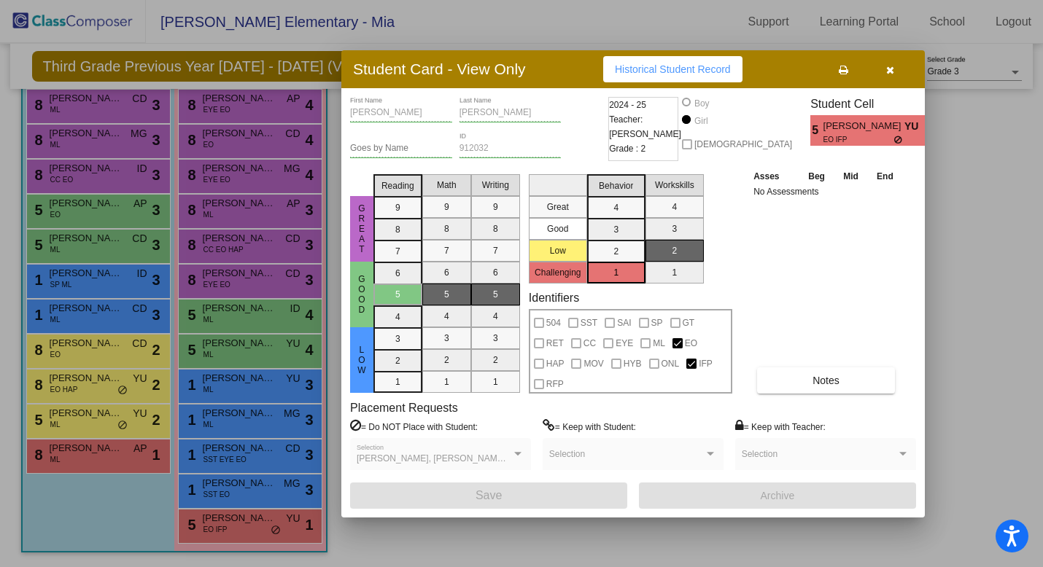
click at [891, 74] on icon "button" at bounding box center [890, 70] width 8 height 10
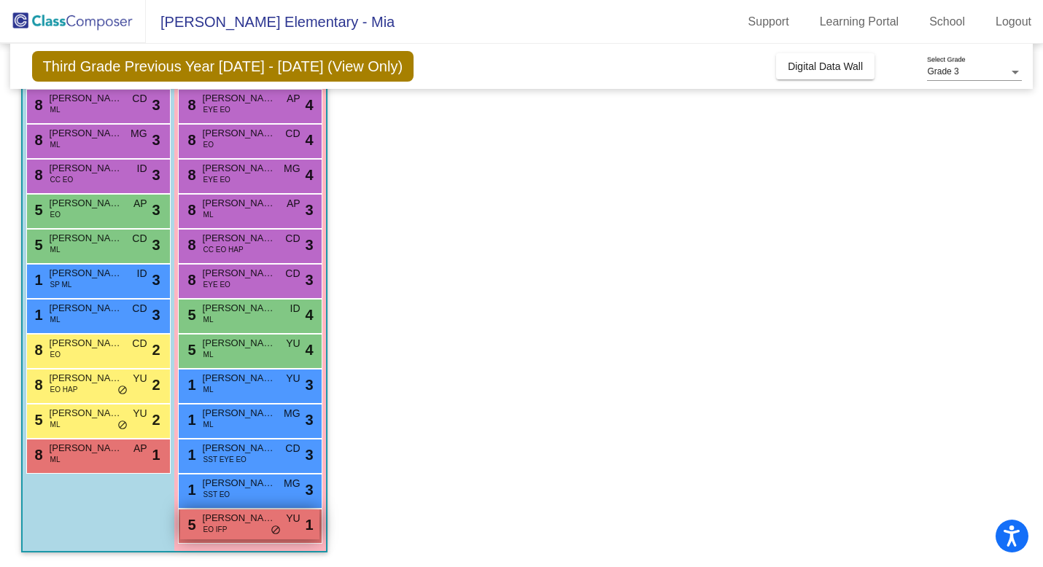
click at [220, 521] on span "[PERSON_NAME]" at bounding box center [239, 518] width 73 height 15
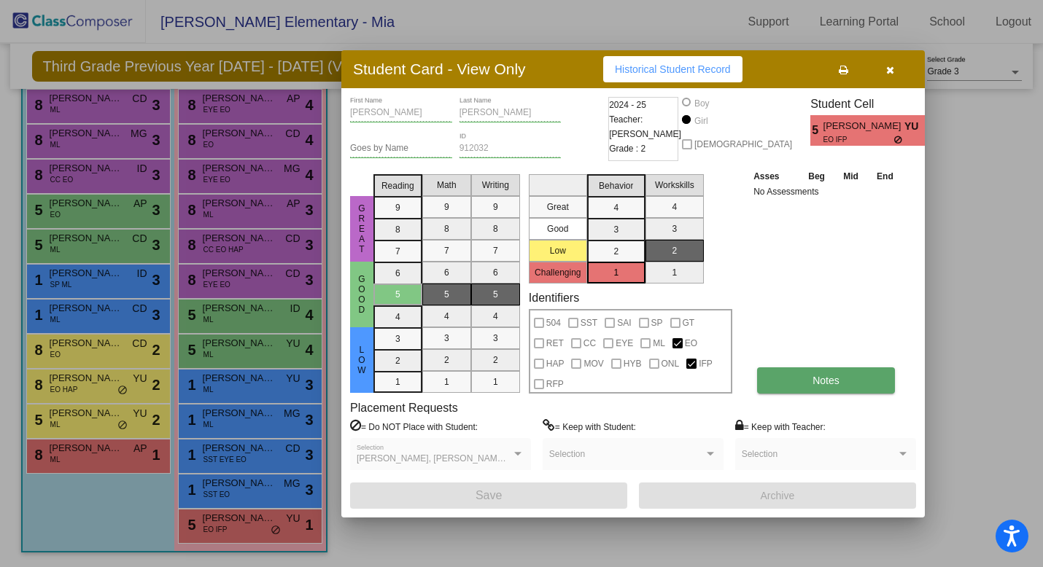
click at [800, 384] on button "Notes" at bounding box center [826, 381] width 138 height 26
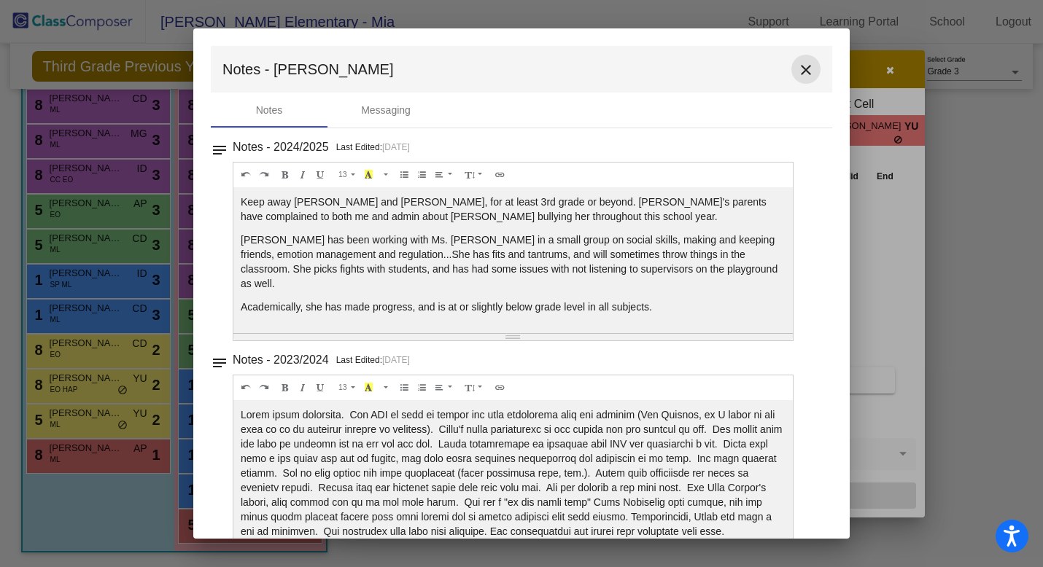
click at [797, 74] on mat-icon "close" at bounding box center [806, 70] width 18 height 18
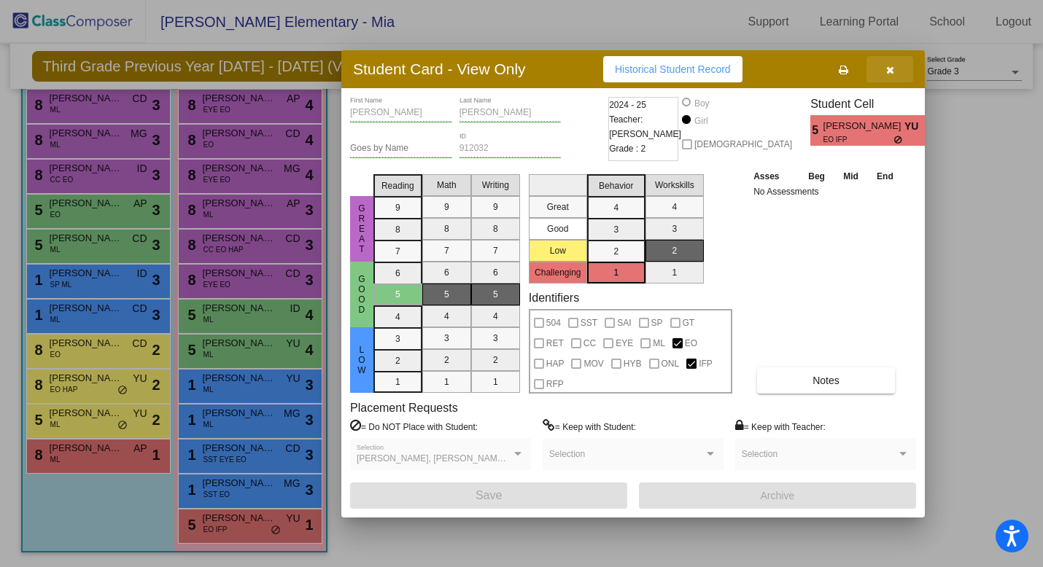
click at [891, 71] on icon "button" at bounding box center [890, 70] width 8 height 10
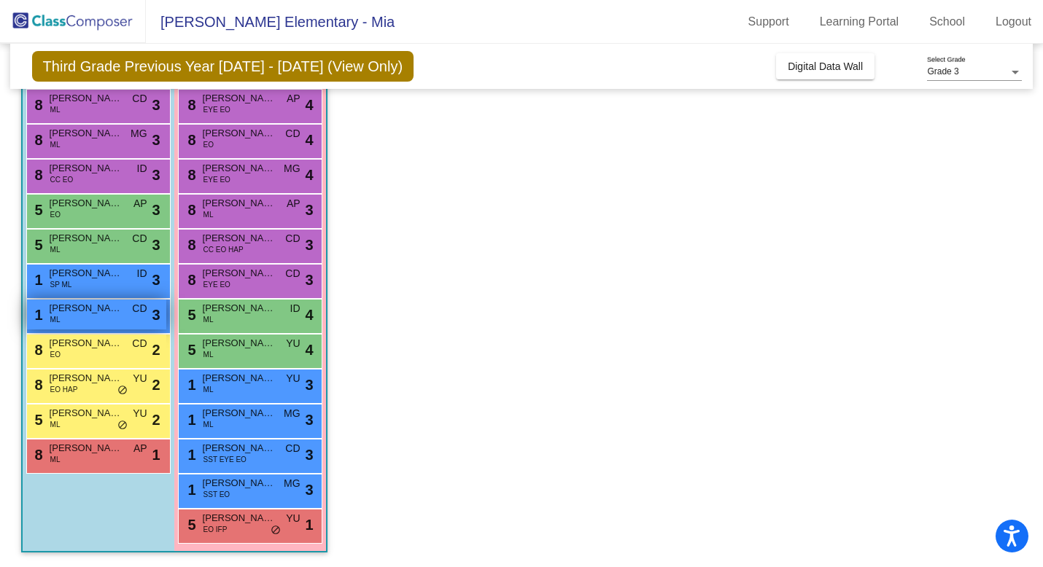
click at [88, 322] on div "1 Juan Correa Talero ML CD lock do_not_disturb_alt 3" at bounding box center [96, 315] width 139 height 30
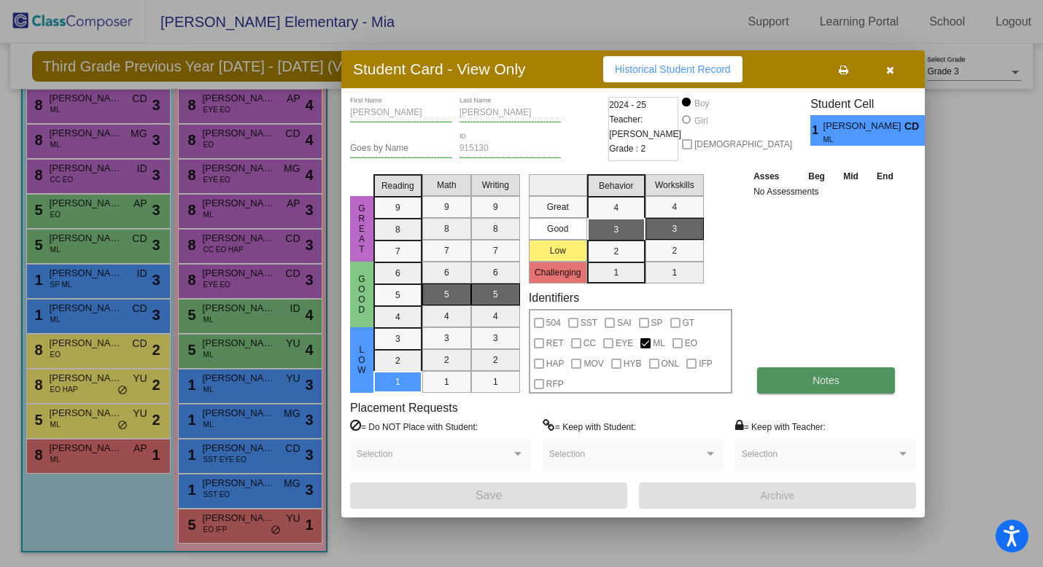
click at [820, 379] on span "Notes" at bounding box center [825, 381] width 27 height 12
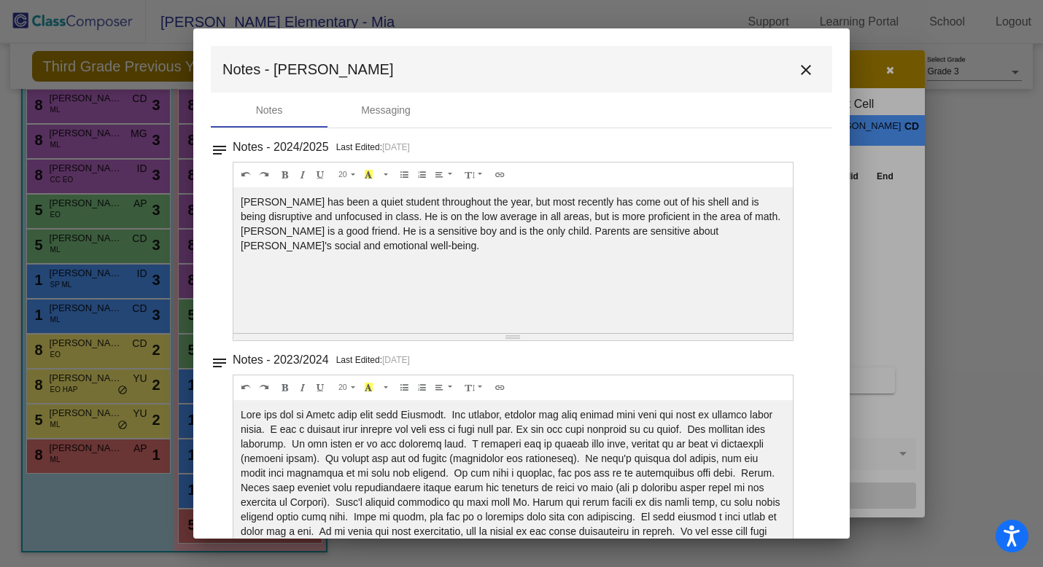
click at [797, 70] on mat-icon "close" at bounding box center [806, 70] width 18 height 18
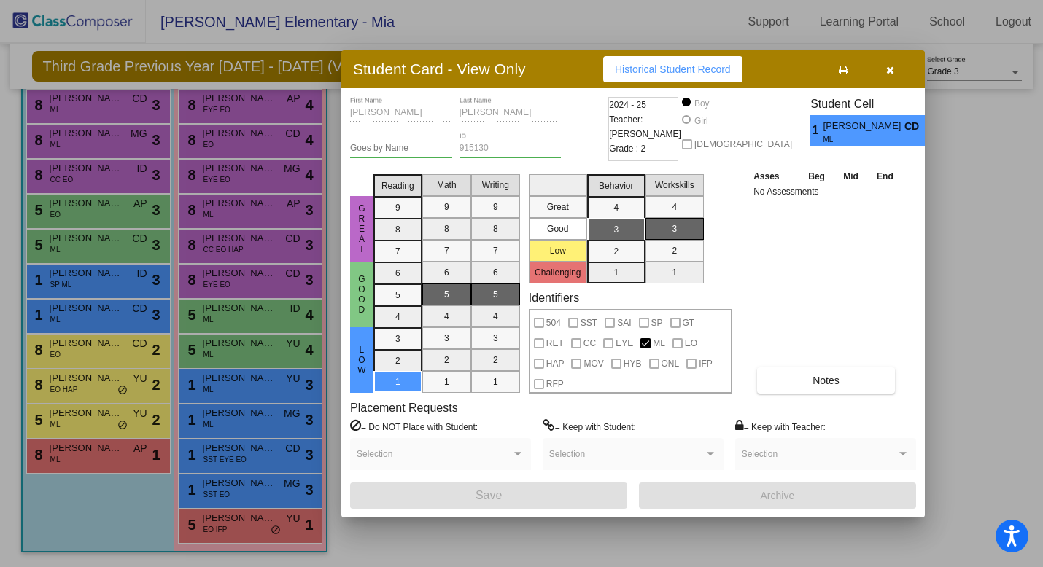
click at [893, 74] on button "button" at bounding box center [889, 69] width 47 height 26
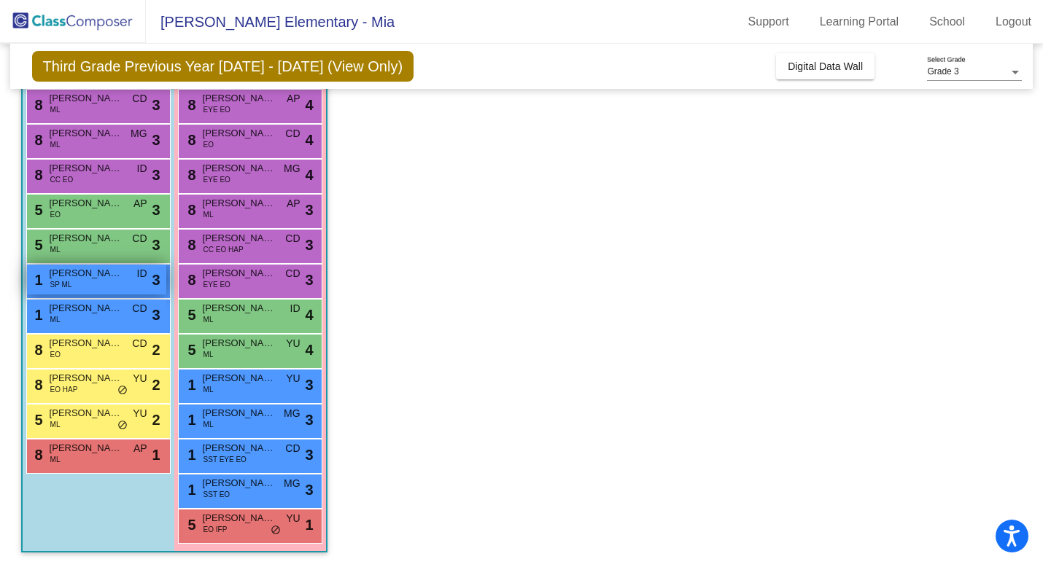
click at [81, 278] on span "[PERSON_NAME]" at bounding box center [86, 273] width 73 height 15
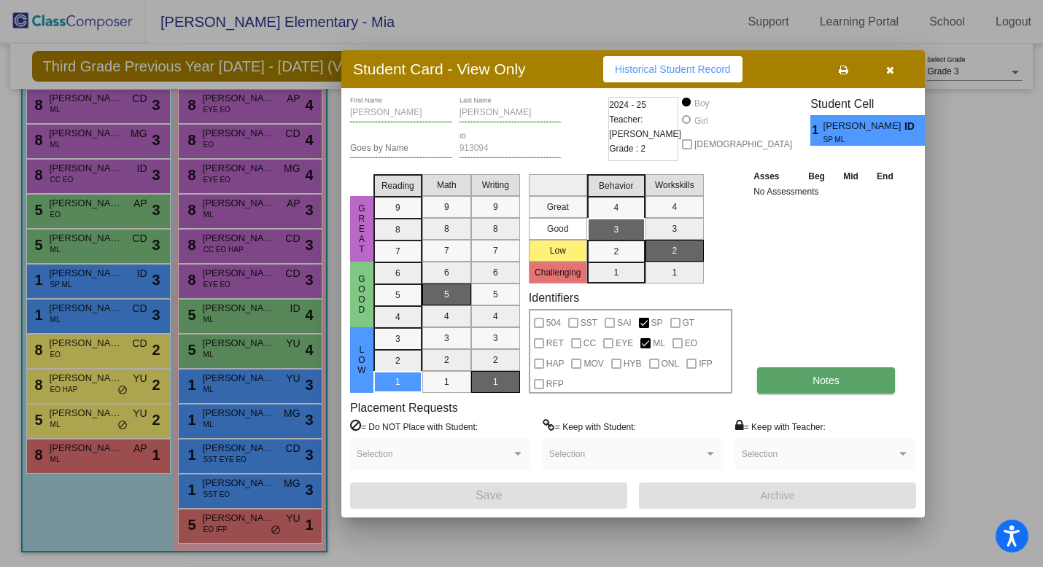
click at [795, 389] on button "Notes" at bounding box center [826, 381] width 138 height 26
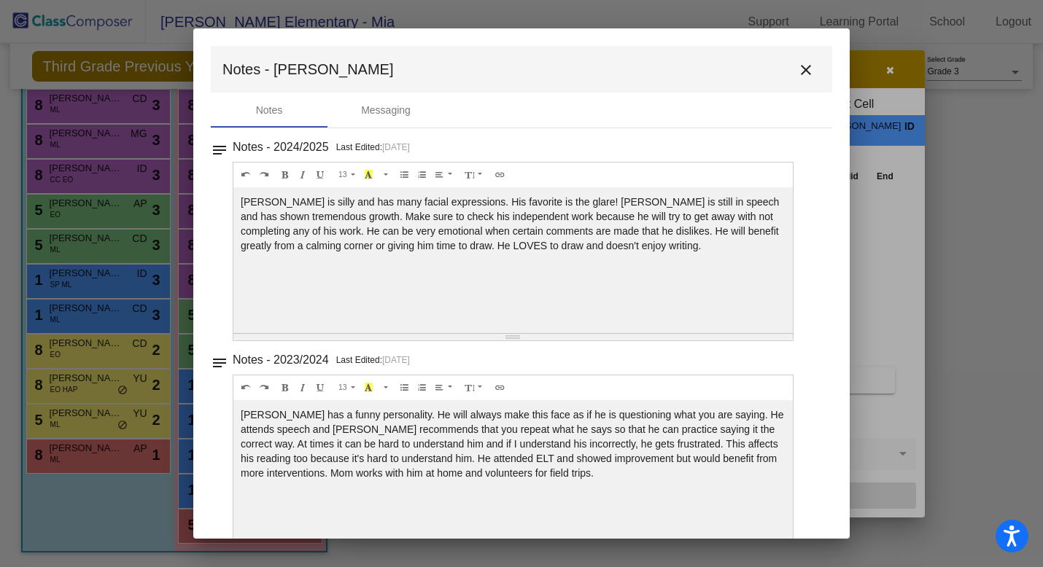
click at [799, 77] on mat-icon "close" at bounding box center [806, 70] width 18 height 18
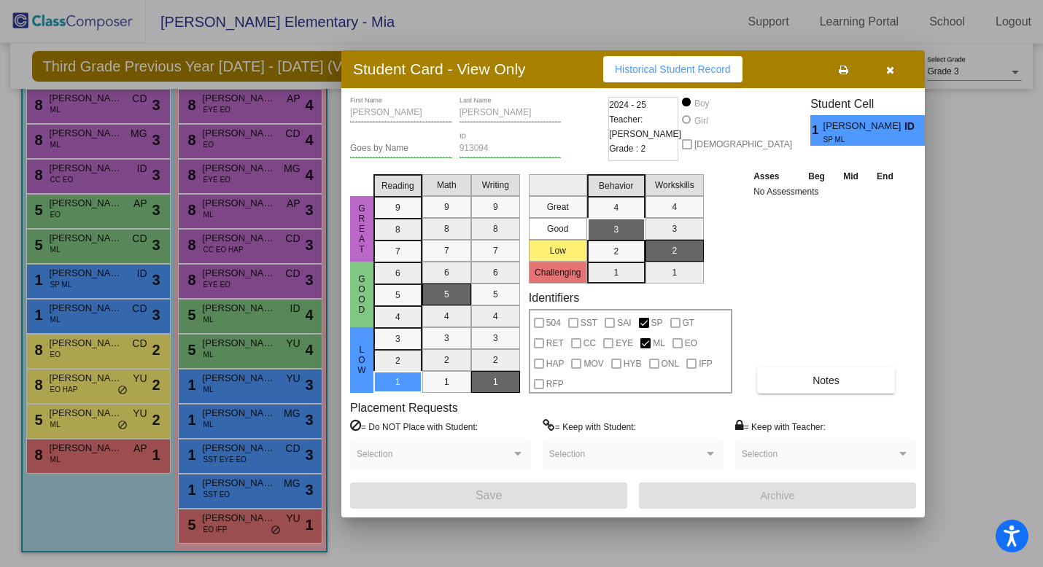
click at [893, 69] on icon "button" at bounding box center [890, 70] width 8 height 10
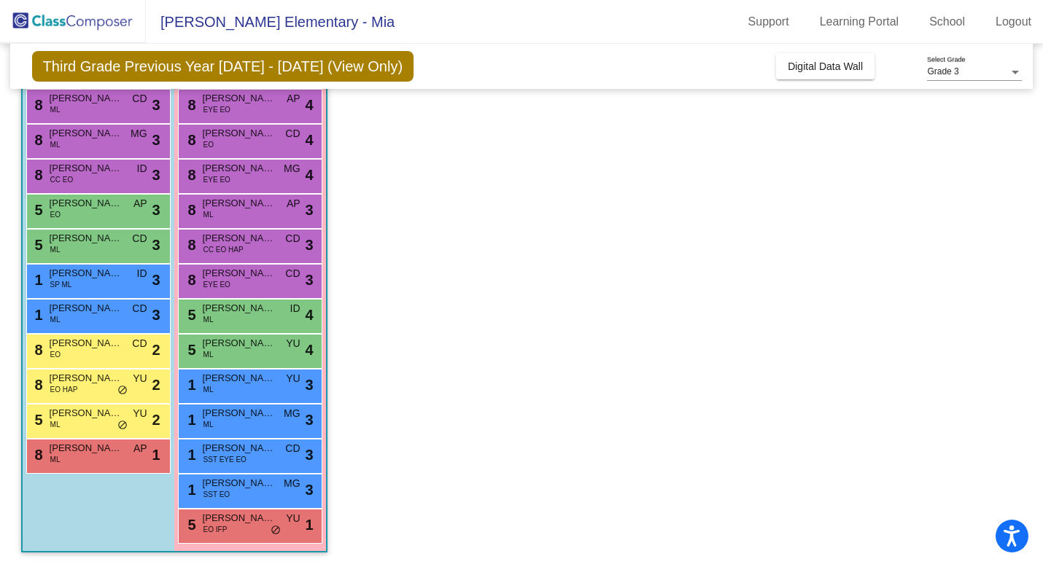
scroll to position [0, 0]
